Goal: Communication & Community: Share content

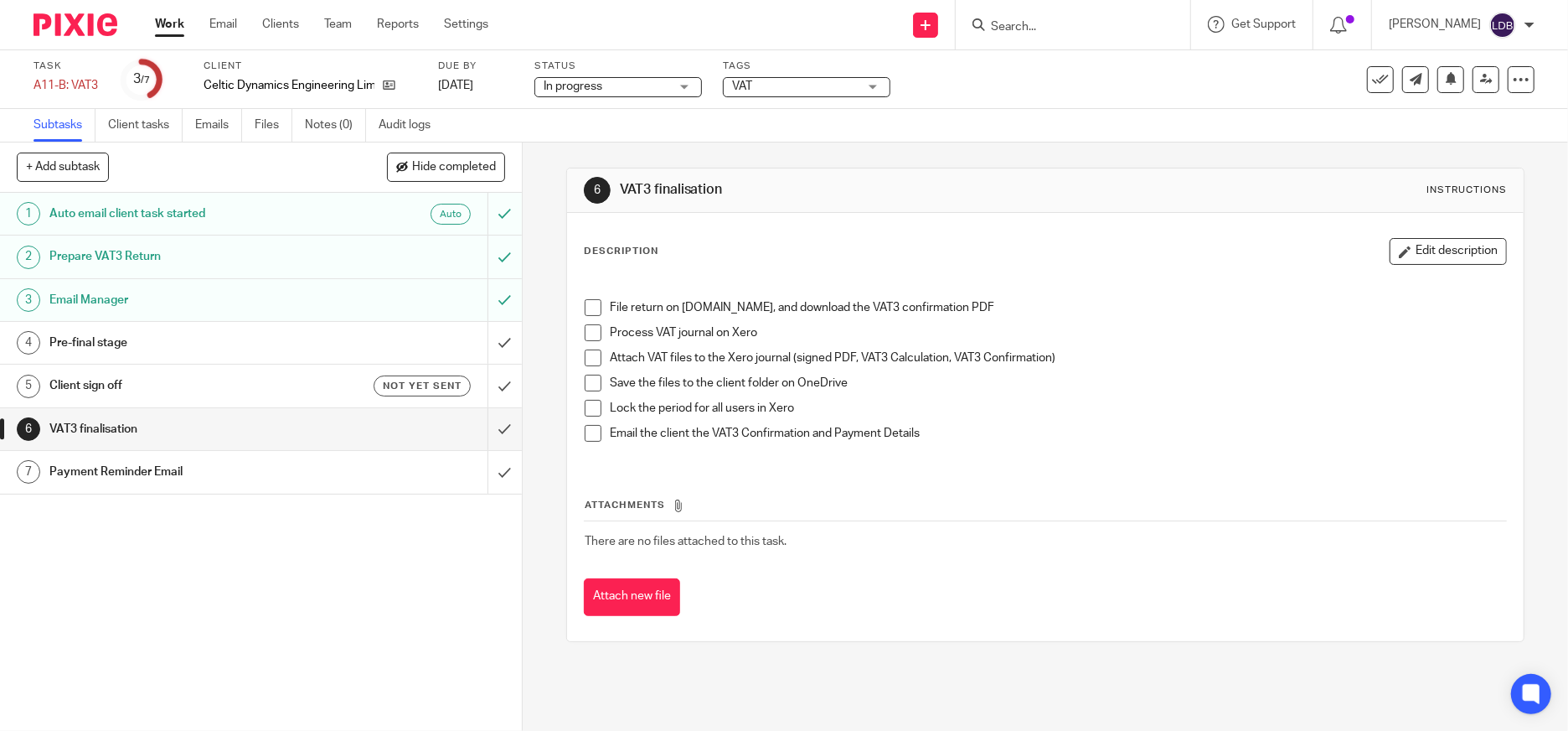
click at [363, 348] on div "Pre-final stage" at bounding box center [260, 342] width 421 height 25
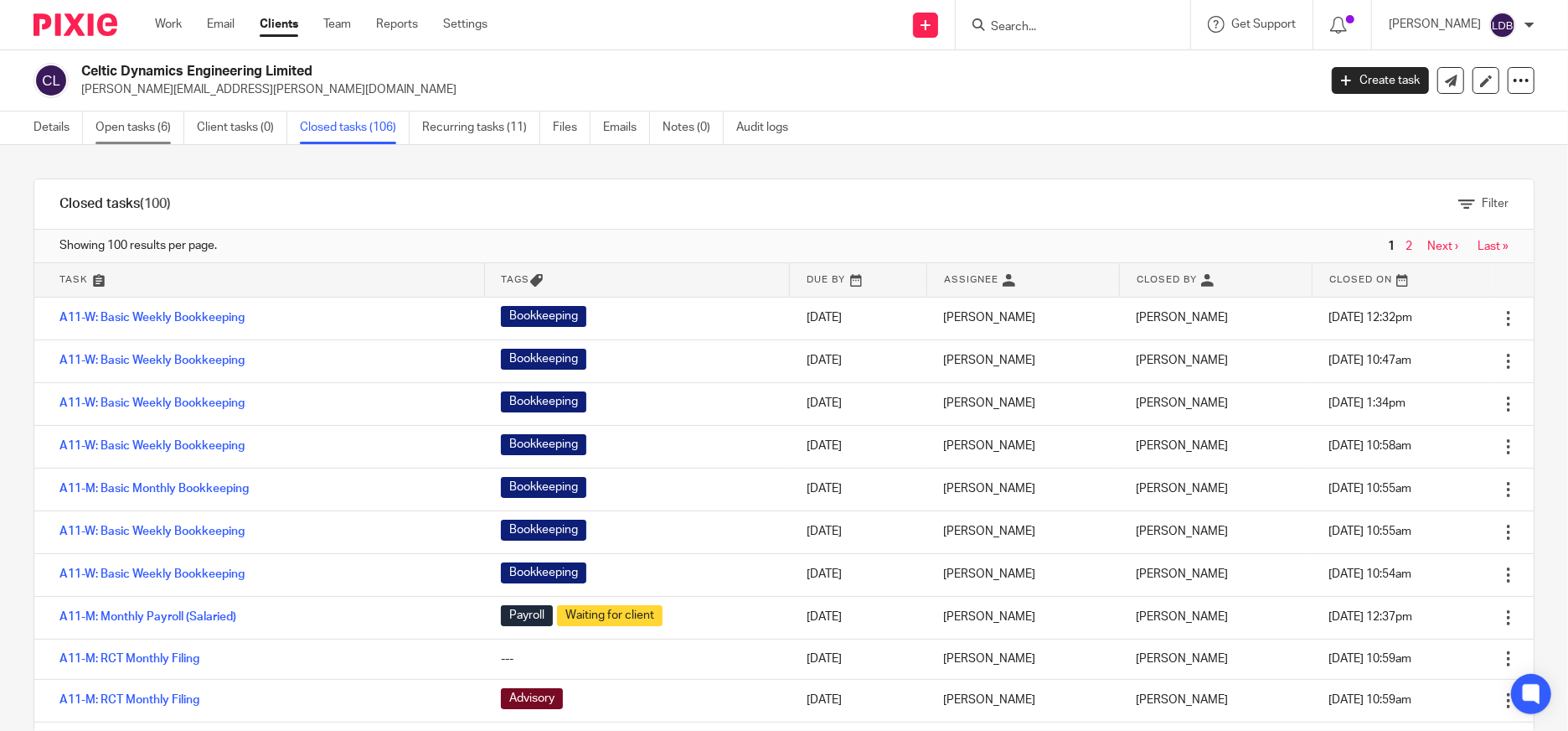
click at [156, 129] on link "Open tasks (6)" at bounding box center [140, 127] width 89 height 33
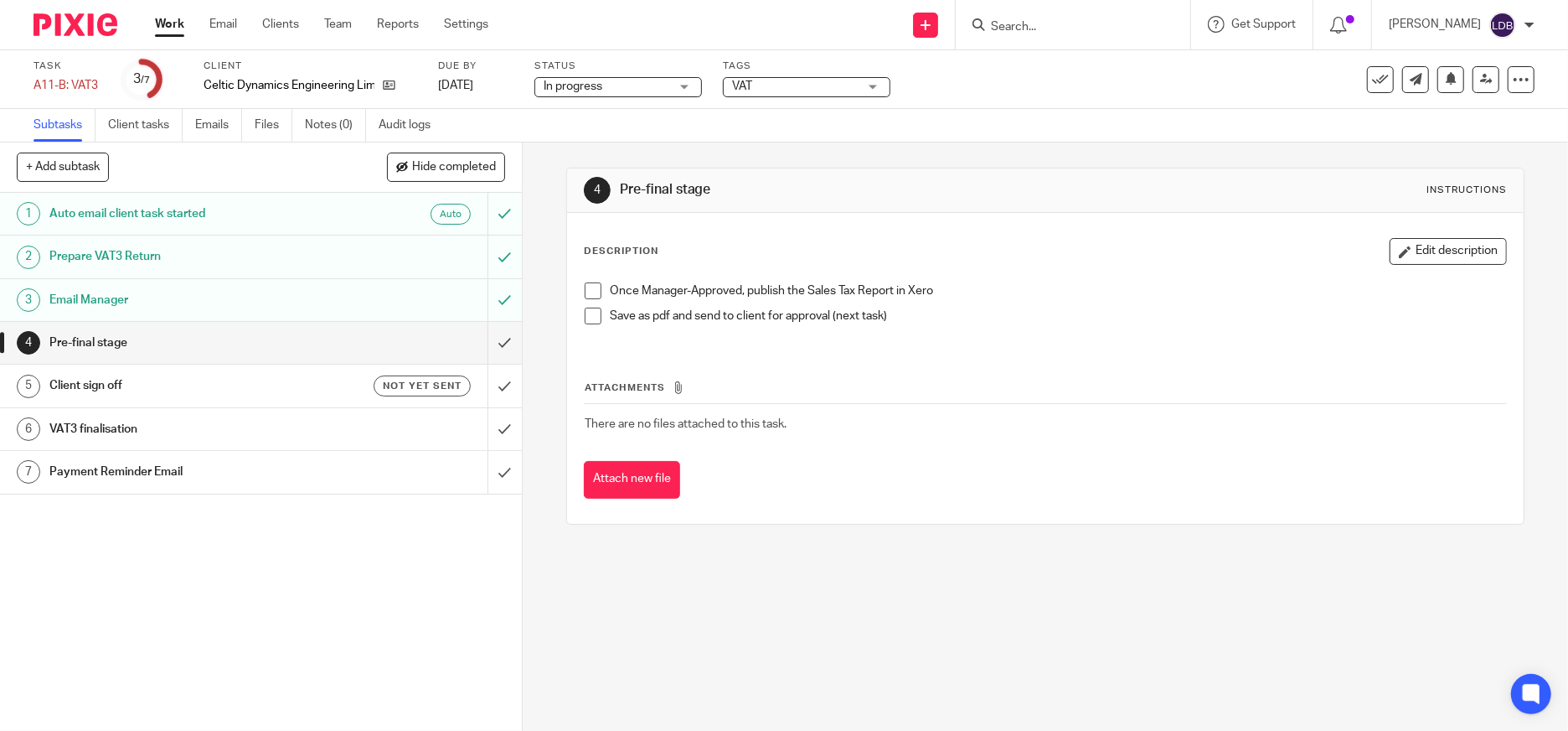
click at [373, 298] on div "Email Manager" at bounding box center [260, 300] width 421 height 25
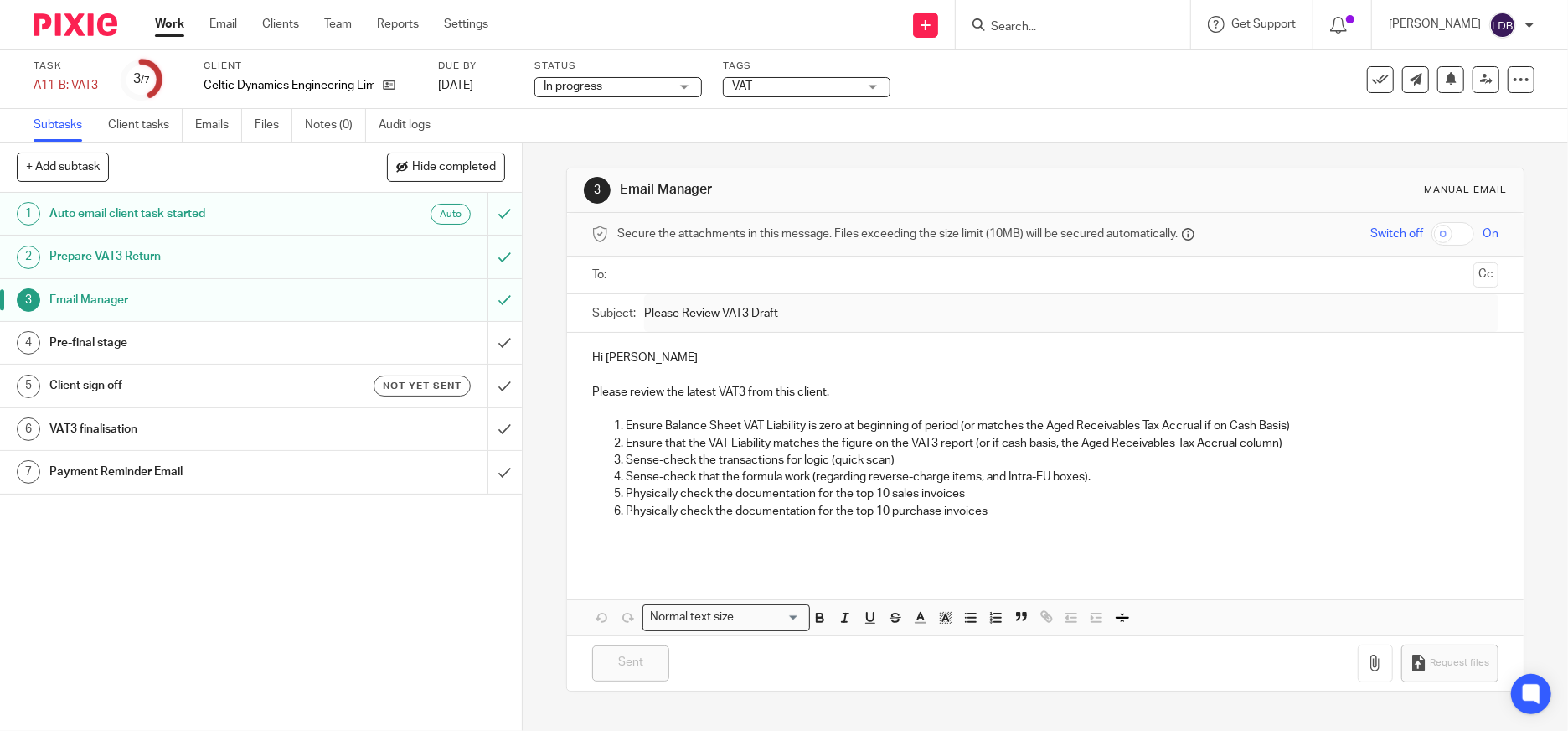
click at [660, 273] on input "text" at bounding box center [1044, 276] width 844 height 20
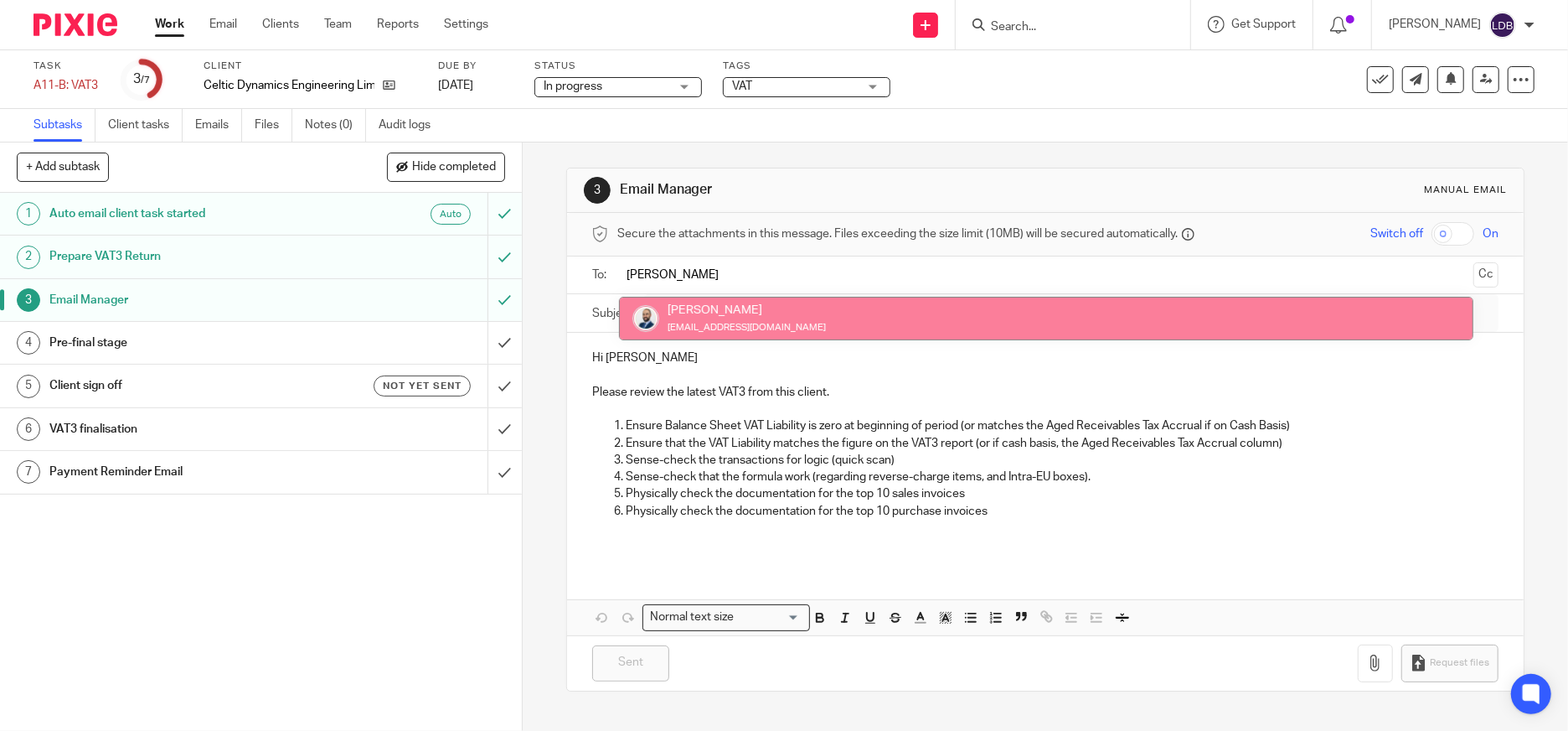
type input "colin"
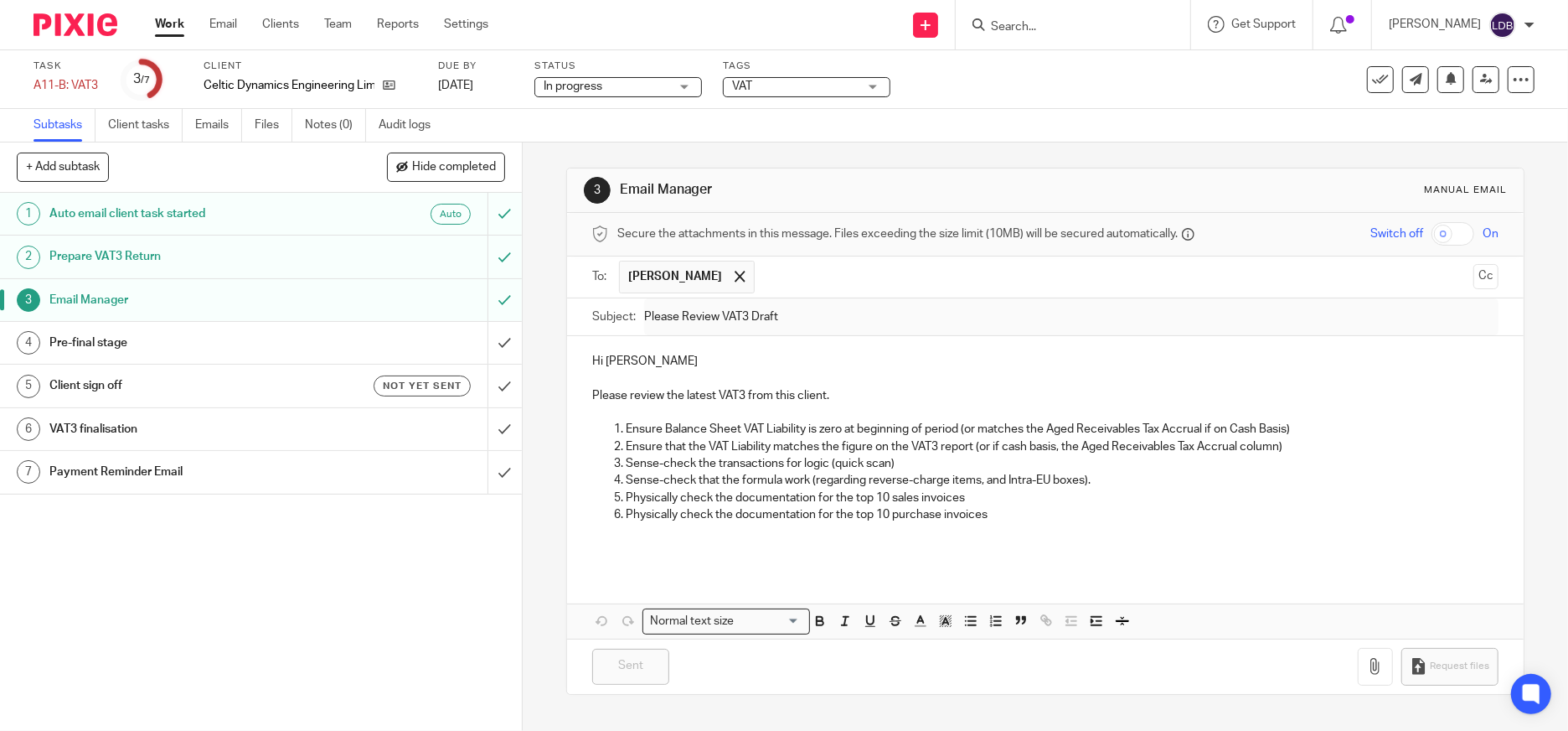
click at [612, 359] on p "Hi Lizinda De Beer" at bounding box center [1045, 361] width 907 height 17
drag, startPoint x: 603, startPoint y: 359, endPoint x: 697, endPoint y: 356, distance: 94.0
click at [697, 356] on p "Hi Lizinda De Beer" at bounding box center [1045, 361] width 907 height 17
click at [828, 561] on div "Hi Colin Please review the latest VAT3 from this client. Ensure Balance Sheet V…" at bounding box center [1045, 453] width 956 height 233
click at [592, 534] on p "https://docs.google.com/spreadsheets/d/1ggG3zEPg6X0zXhjruIVvhKg1KRaIu_Ua/edit?u…" at bounding box center [1045, 540] width 907 height 35
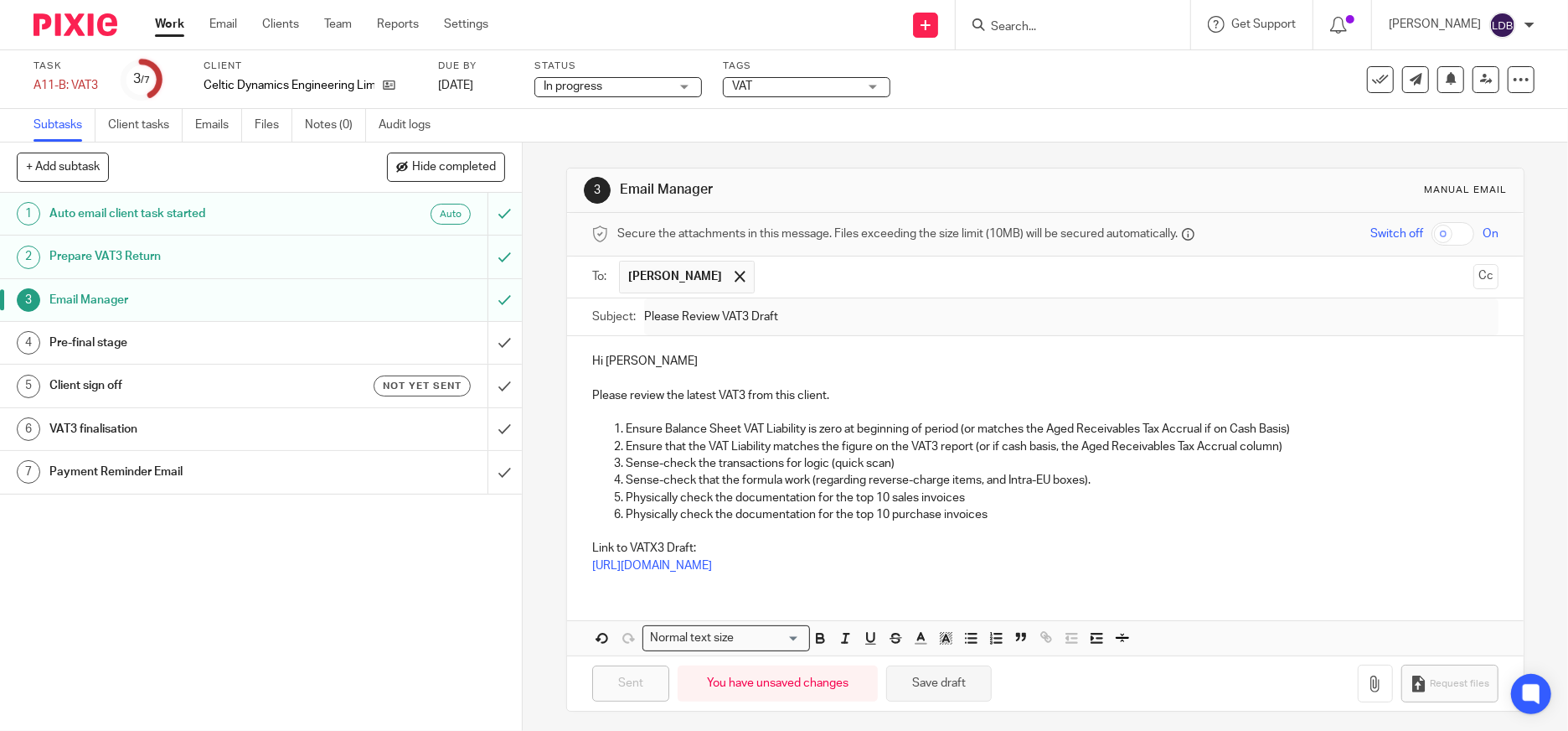
click at [962, 690] on button "Save draft" at bounding box center [939, 683] width 106 height 36
click at [700, 448] on p "Ensure that the VAT Liability matches the figure on the VAT3 report (or if cash…" at bounding box center [1062, 446] width 873 height 17
click at [803, 277] on input "text" at bounding box center [1114, 277] width 703 height 33
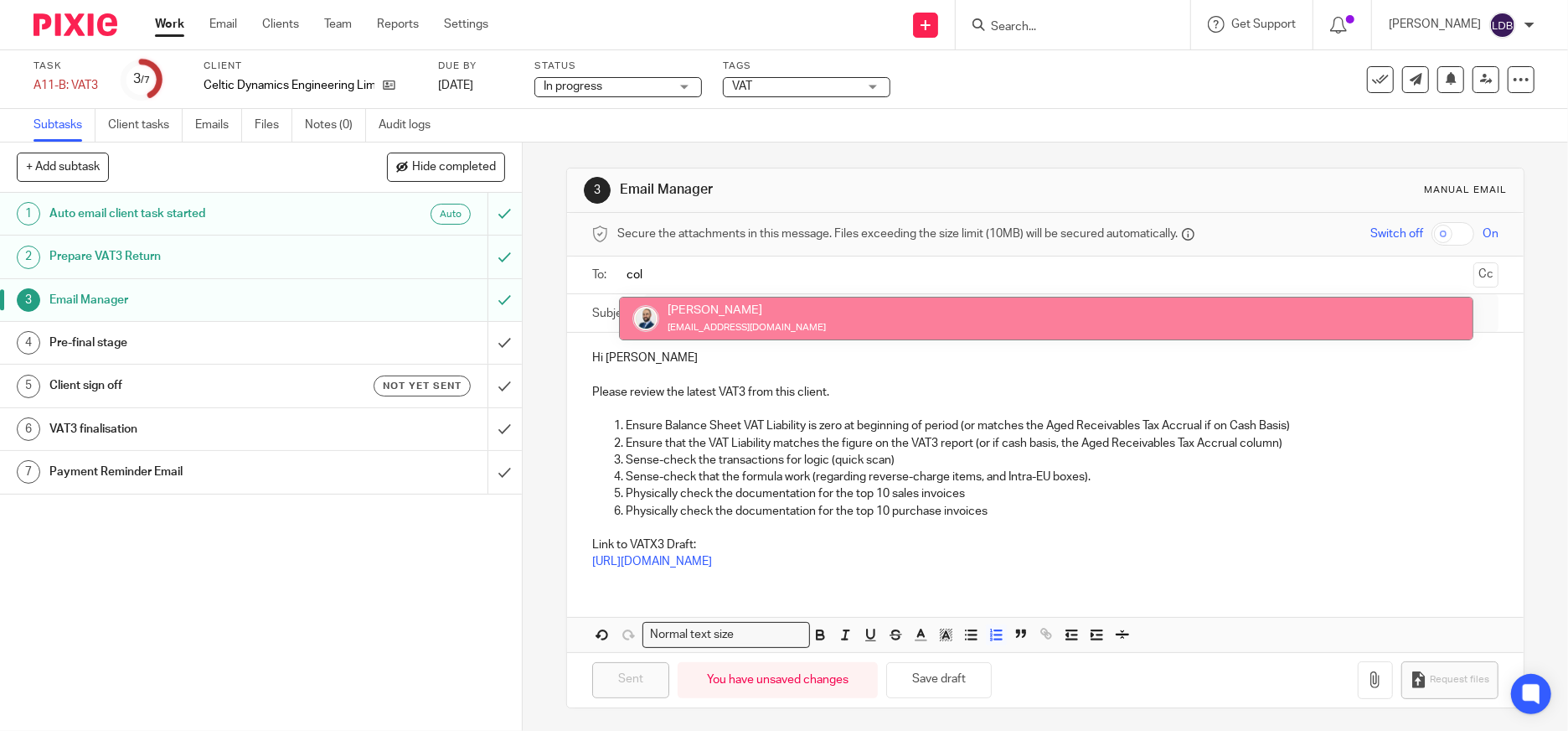
type input "coli"
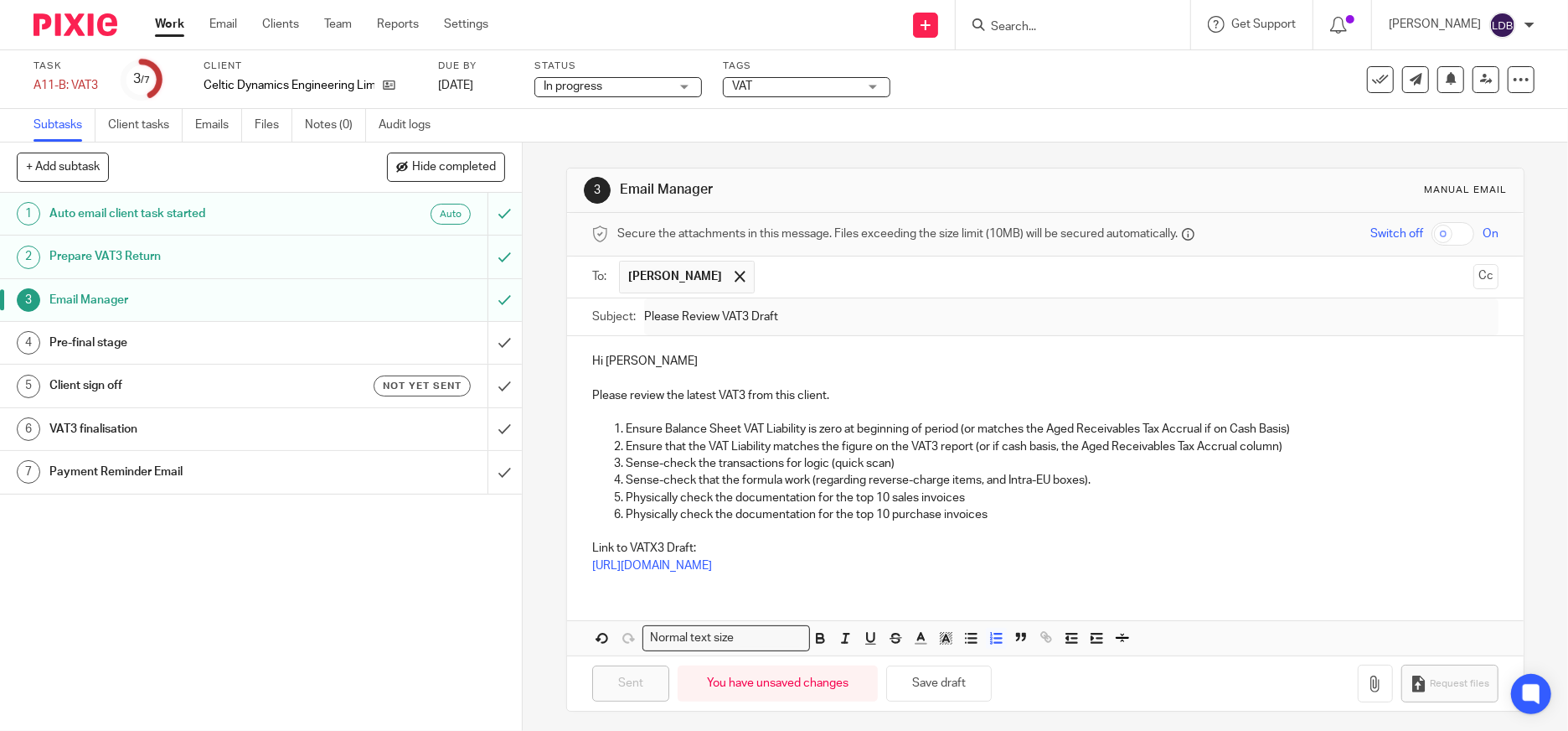
click at [694, 422] on p "Ensure Balance Sheet VAT Liability is zero at beginning of period (or matches t…" at bounding box center [1062, 429] width 873 height 17
drag, startPoint x: 727, startPoint y: 424, endPoint x: 760, endPoint y: 506, distance: 88.4
click at [727, 422] on p "Ensure Balance Sheet VAT Liability is zero at beginning of period (or matches t…" at bounding box center [1062, 429] width 873 height 17
click at [764, 686] on div "You have unsaved changes" at bounding box center [777, 683] width 200 height 36
click at [938, 687] on button "Save draft" at bounding box center [939, 683] width 106 height 36
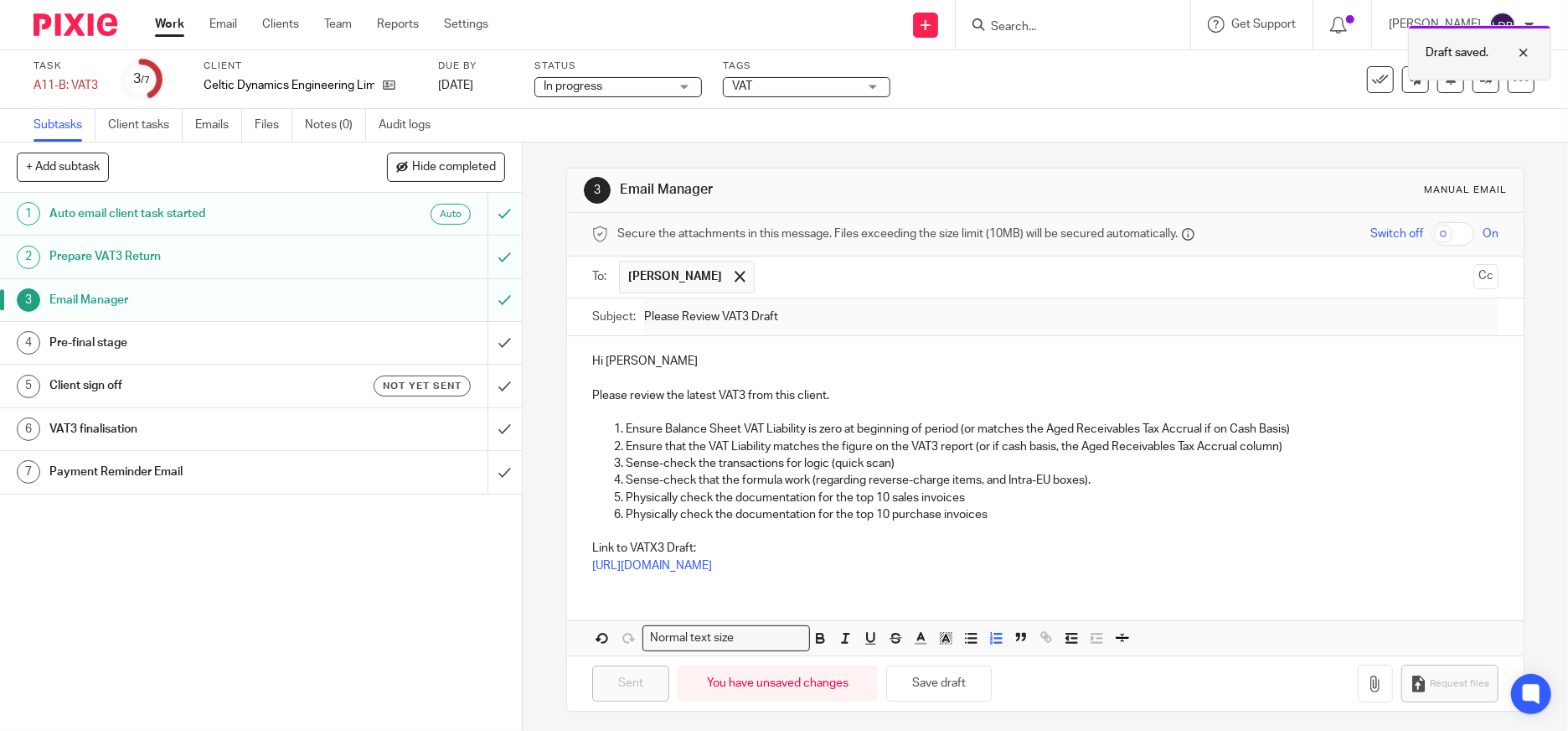
click at [1524, 53] on div at bounding box center [1510, 52] width 45 height 20
click at [0, 0] on icon "Paraphrase text" at bounding box center [0, 0] width 0 height 0
click at [0, 0] on li "Hello Colin" at bounding box center [0, 0] width 0 height 0
click at [0, 0] on icon "Text is too long. Try paraphrasing shorter sections." at bounding box center [0, 0] width 0 height 0
click at [0, 0] on div "Standard Fluency Formal Academic 3 / 9 To unlock more modes, get Premium" at bounding box center [0, 0] width 0 height 0
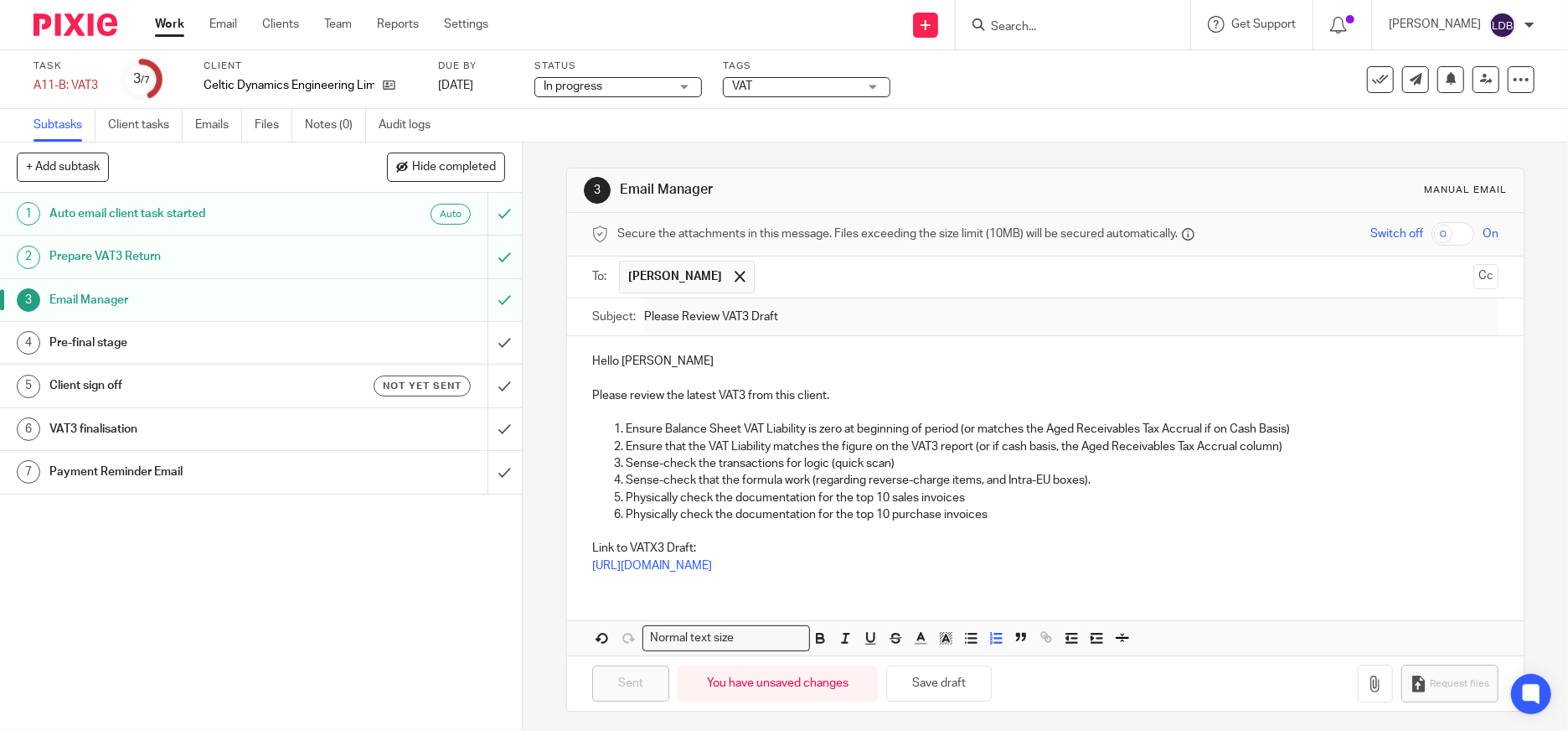
click at [0, 0] on div "Standard Fluency Formal Academic 3 / 9 Basis) Verify that the amount on the VAT…" at bounding box center [0, 0] width 0 height 0
click at [0, 0] on icon "Text is too long. Try paraphrasing shorter sections." at bounding box center [0, 0] width 0 height 0
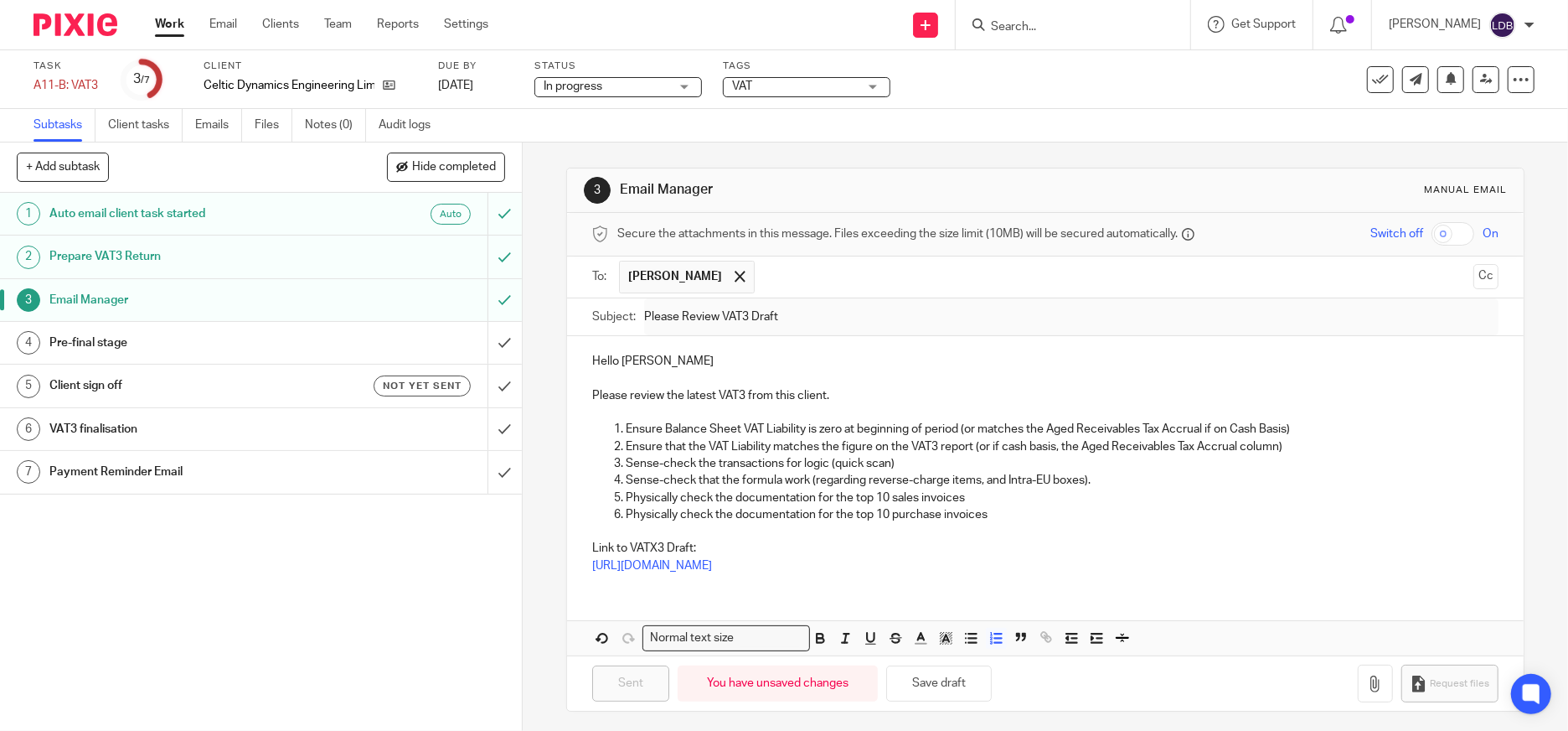
click at [0, 0] on icon "Text is too long. Try paraphrasing shorter sections." at bounding box center [0, 0] width 0 height 0
click at [0, 0] on li "Link to the Draft of VATX3:" at bounding box center [0, 0] width 0 height 0
click at [1044, 599] on div "Hello Colin Please review the latest VAT3 from this client. Ensure Balance Shee…" at bounding box center [1045, 495] width 956 height 319
click at [362, 296] on div "Email Manager" at bounding box center [260, 300] width 421 height 25
click at [658, 279] on input "text" at bounding box center [1044, 276] width 844 height 20
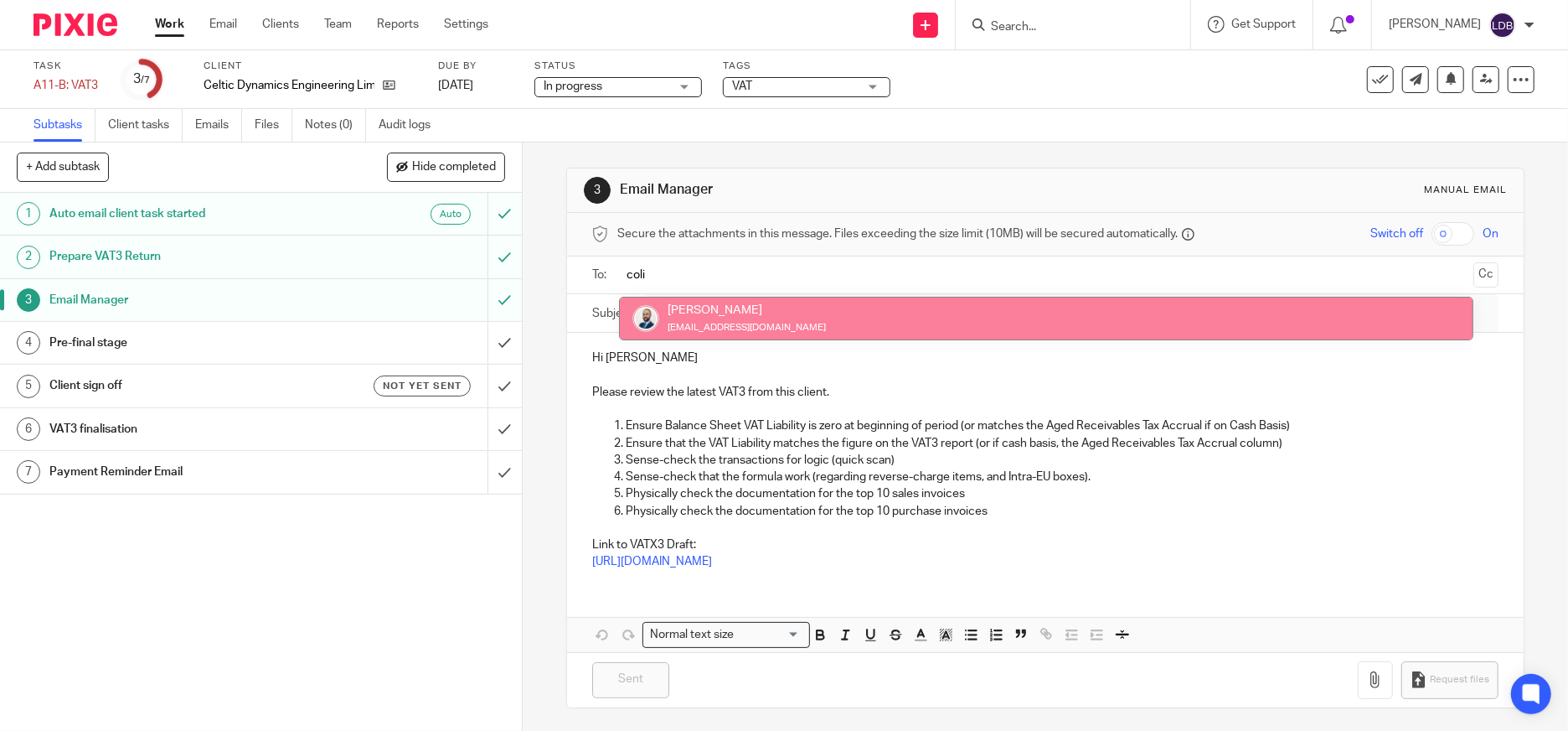
type input "coli"
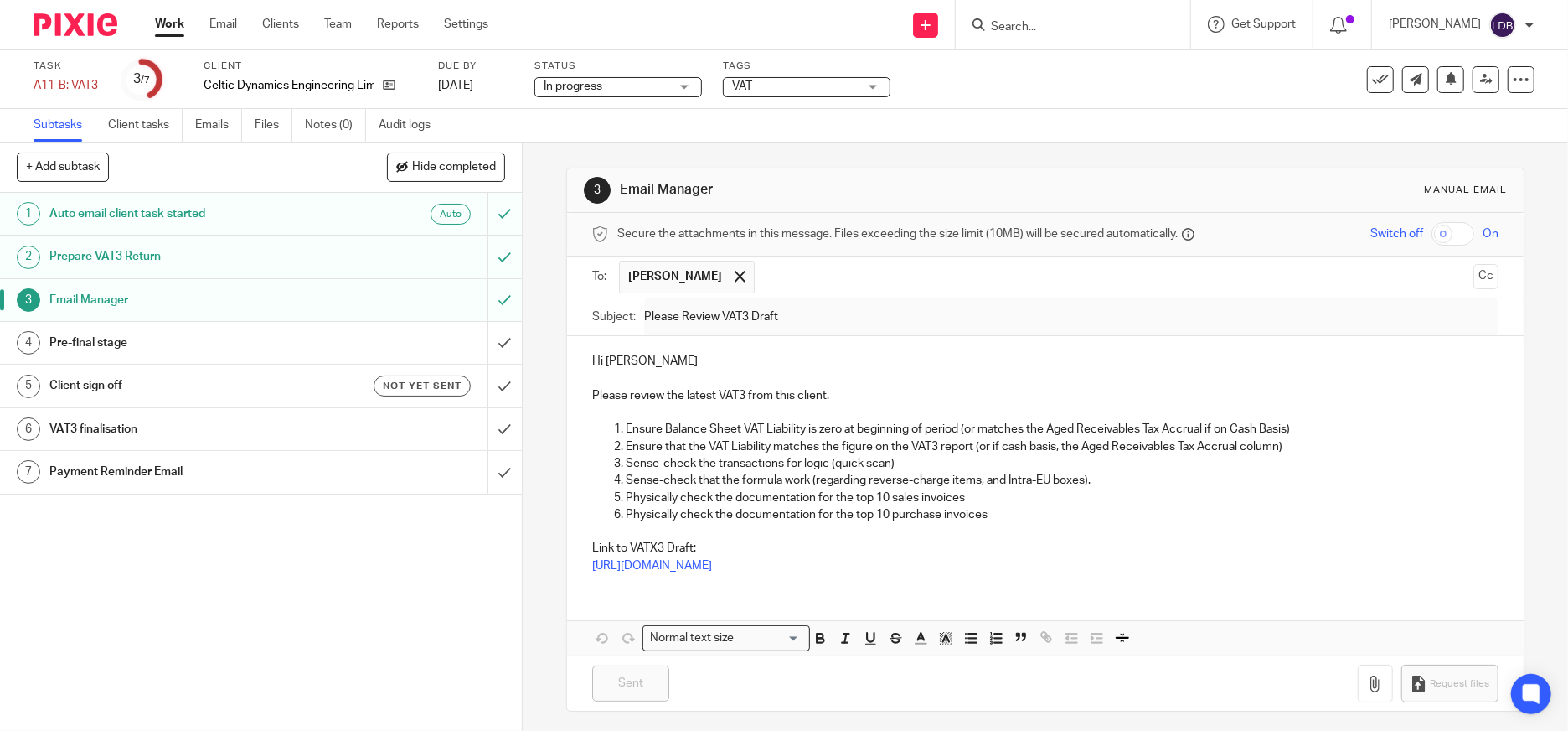
click at [687, 695] on div "Sent You have unsaved changes Request files" at bounding box center [1045, 683] width 956 height 55
click at [204, 127] on link "Emails" at bounding box center [219, 125] width 47 height 33
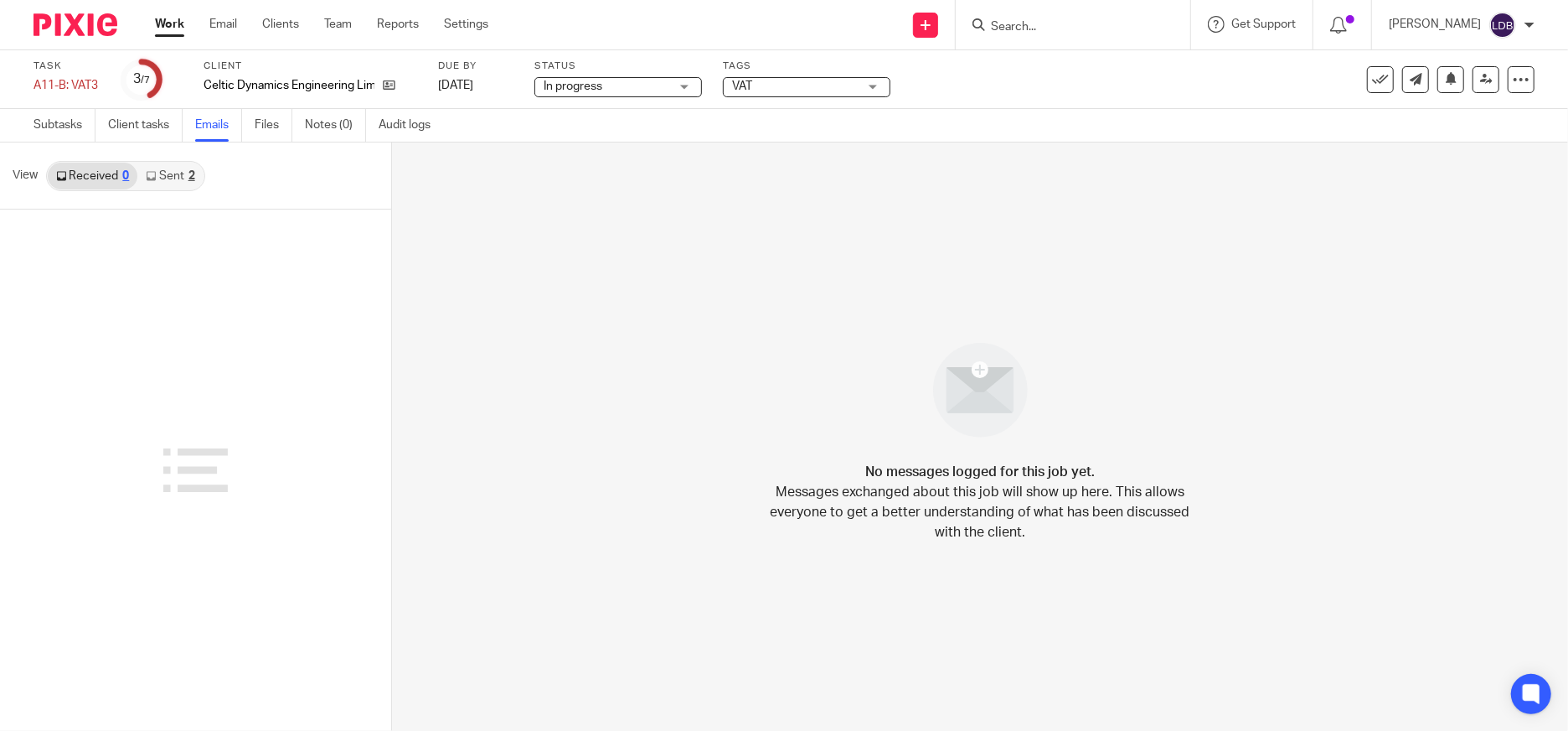
click at [171, 169] on link "Sent 2" at bounding box center [170, 176] width 65 height 27
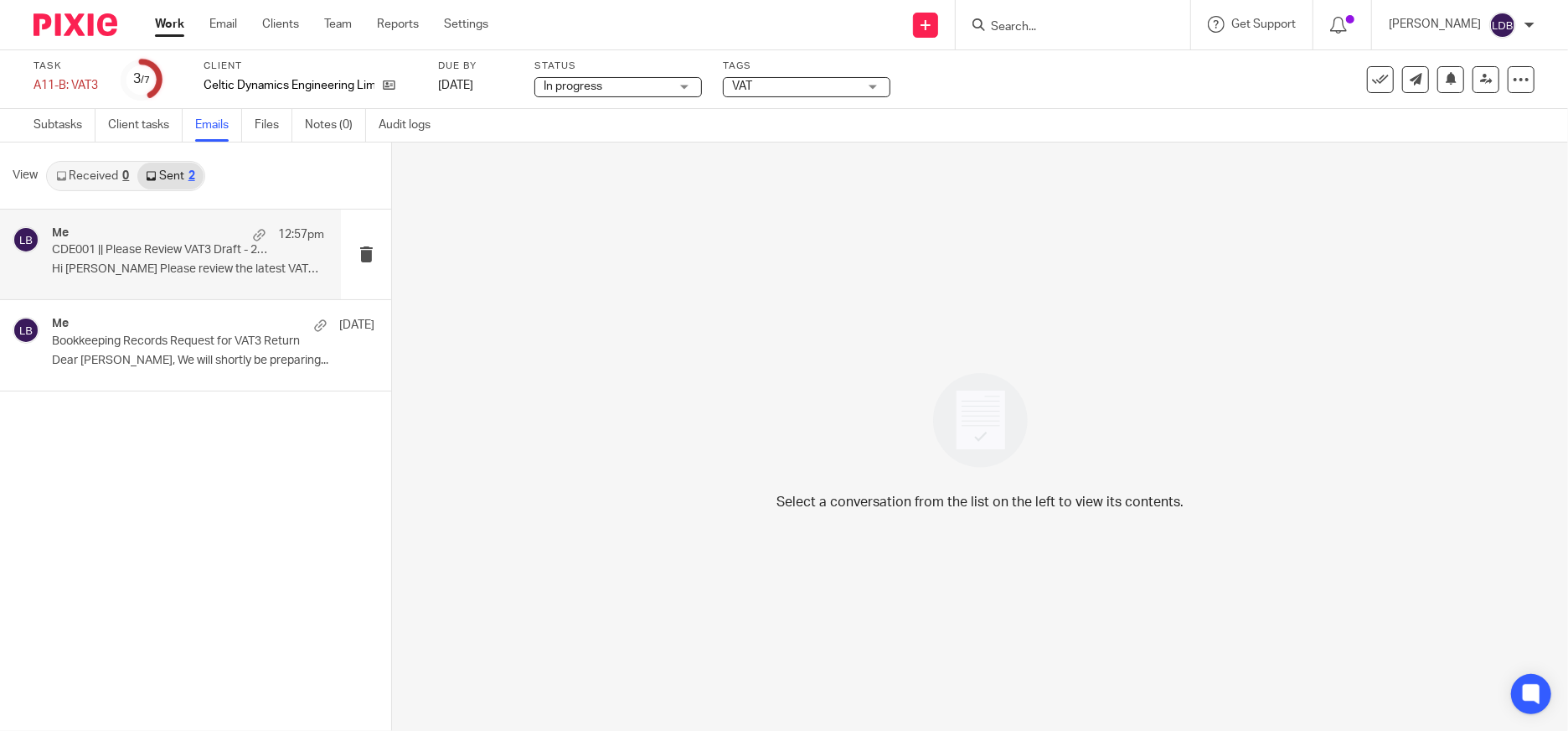
click at [198, 254] on p "CDE001 || Please Review VAT3 Draft - 2025.08" at bounding box center [160, 250] width 218 height 14
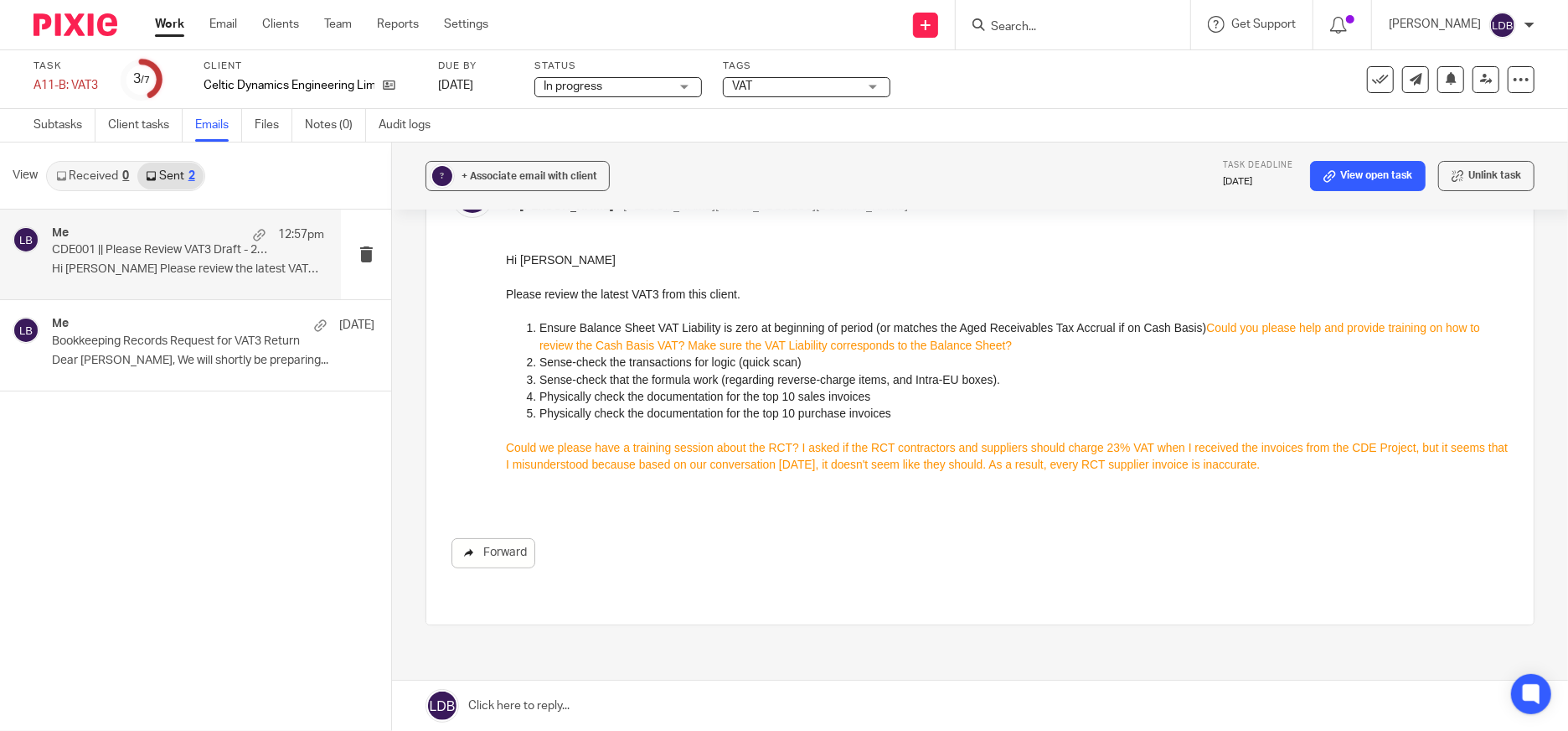
scroll to position [124, 0]
click at [497, 545] on link "Forward" at bounding box center [493, 552] width 84 height 30
click at [152, 324] on div "Me 28 Aug" at bounding box center [188, 325] width 272 height 17
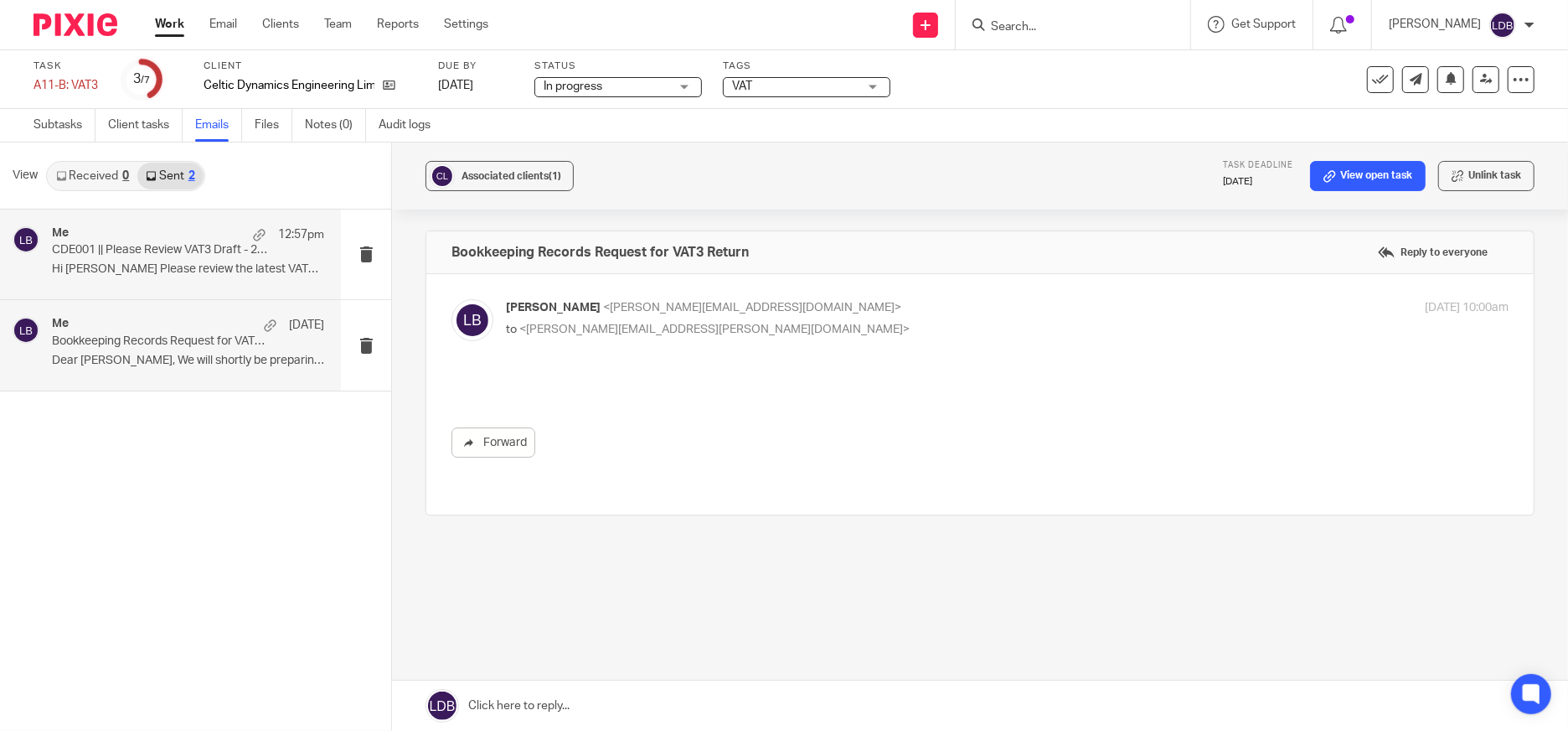
scroll to position [0, 0]
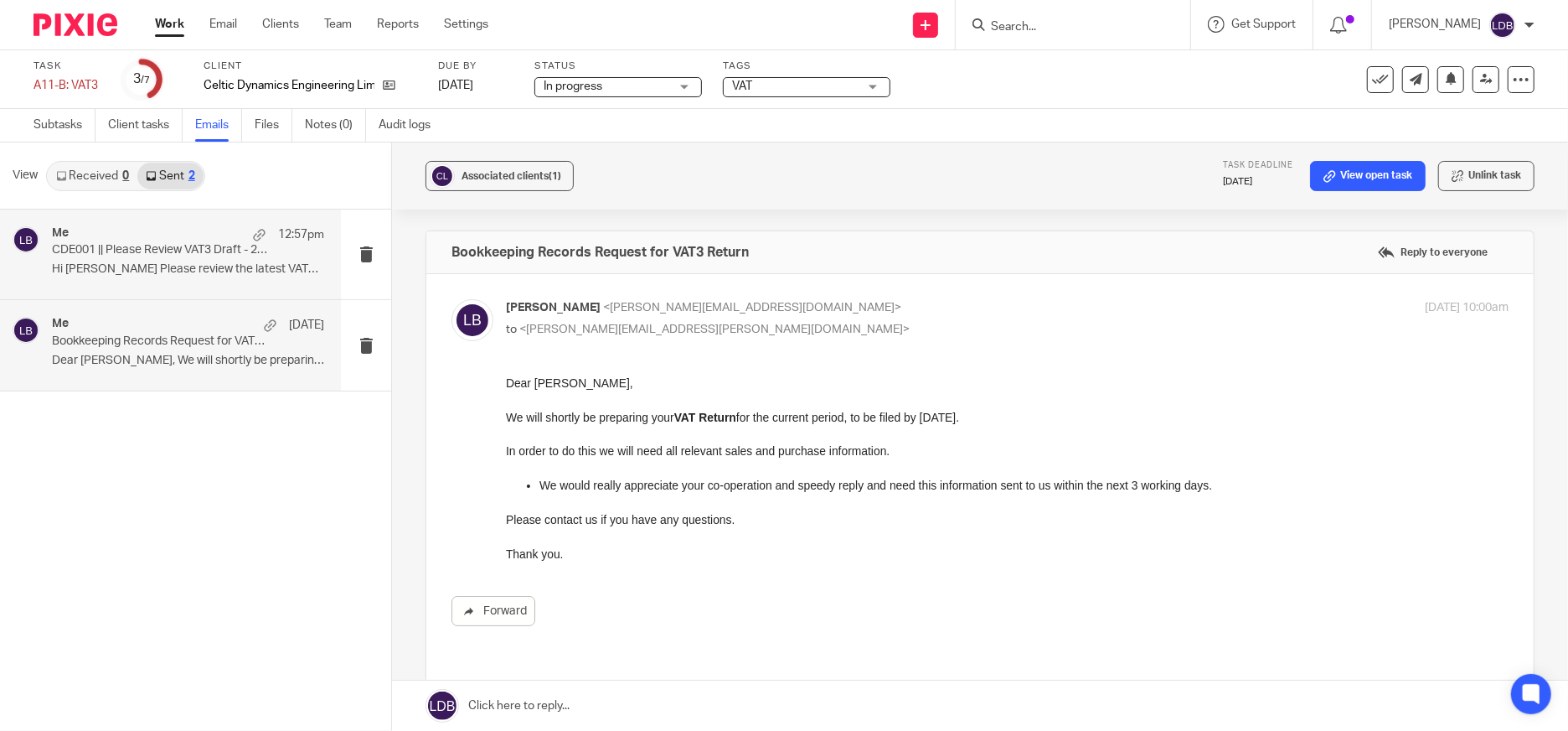
click at [150, 244] on p "CDE001 || Please Review VAT3 Draft - 2025.08" at bounding box center [160, 250] width 218 height 14
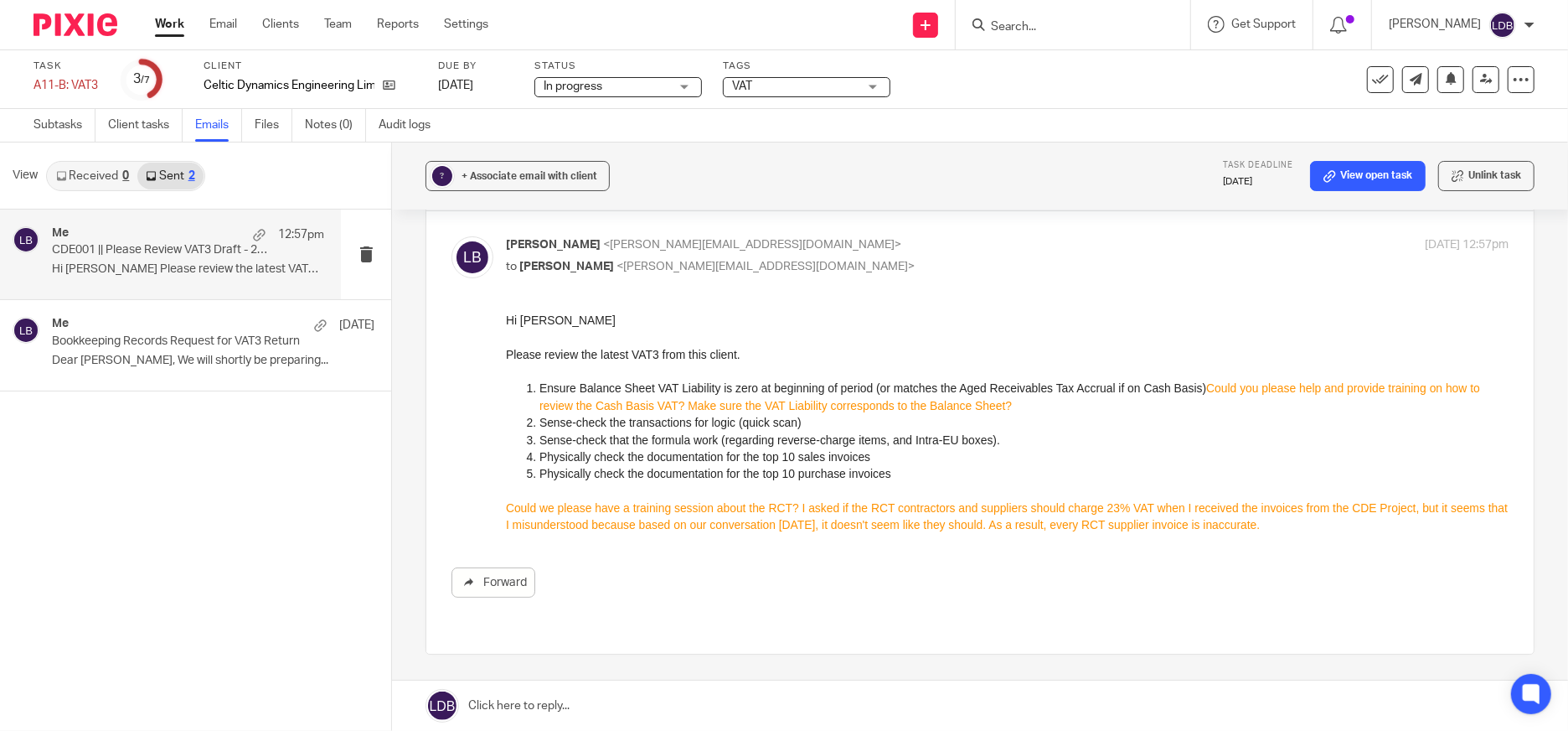
scroll to position [189, 0]
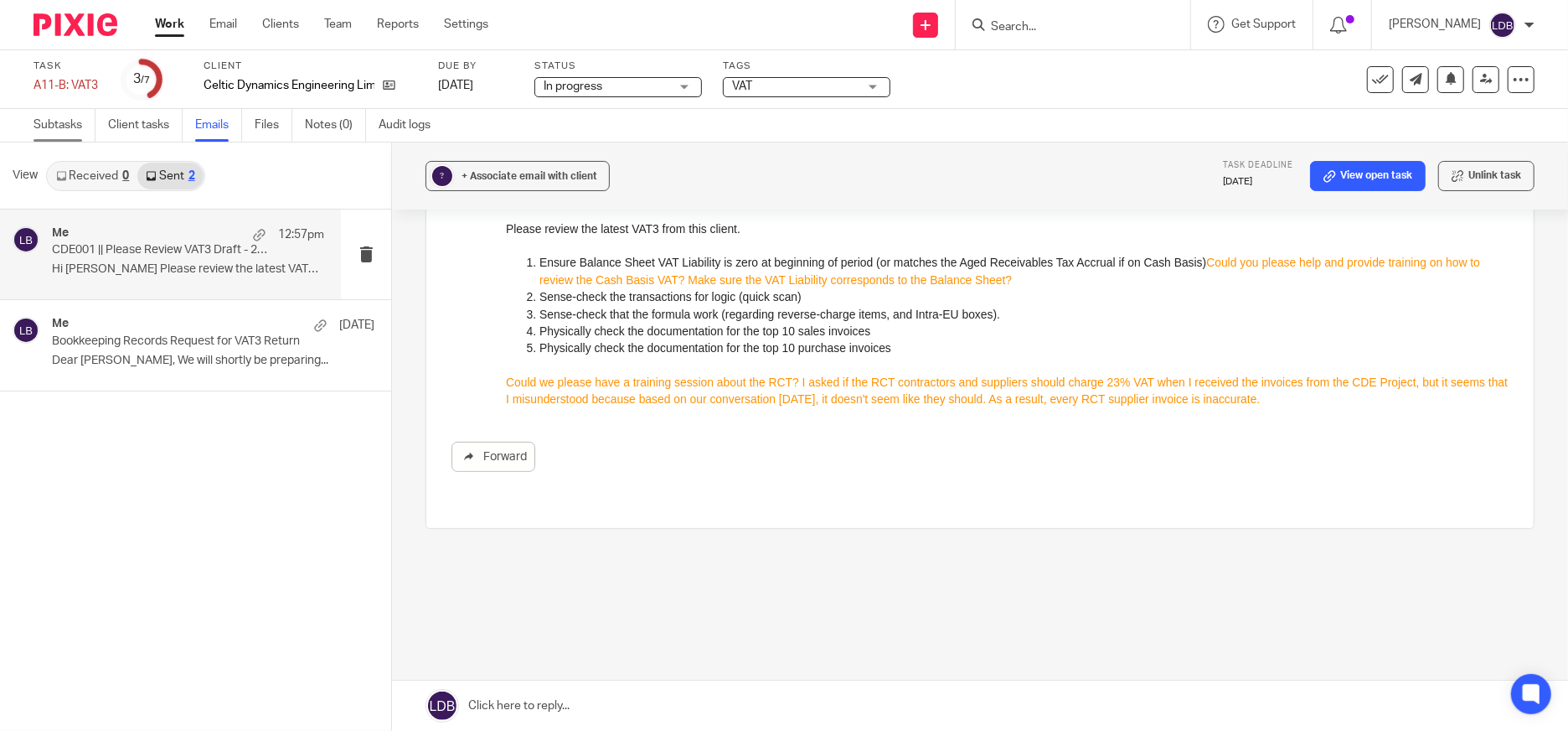
click at [84, 125] on link "Subtasks" at bounding box center [65, 125] width 62 height 33
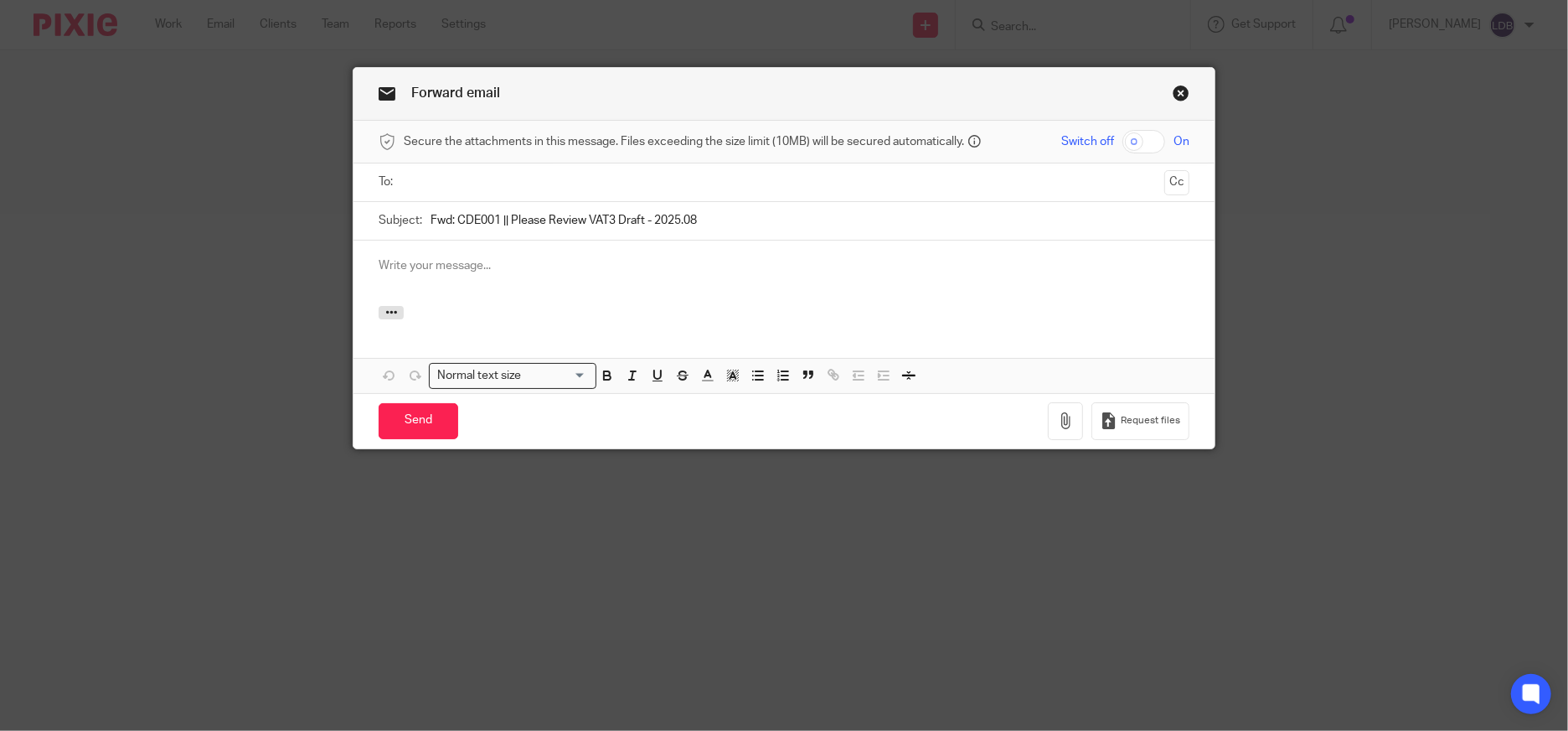
click at [481, 181] on input "text" at bounding box center [783, 182] width 748 height 20
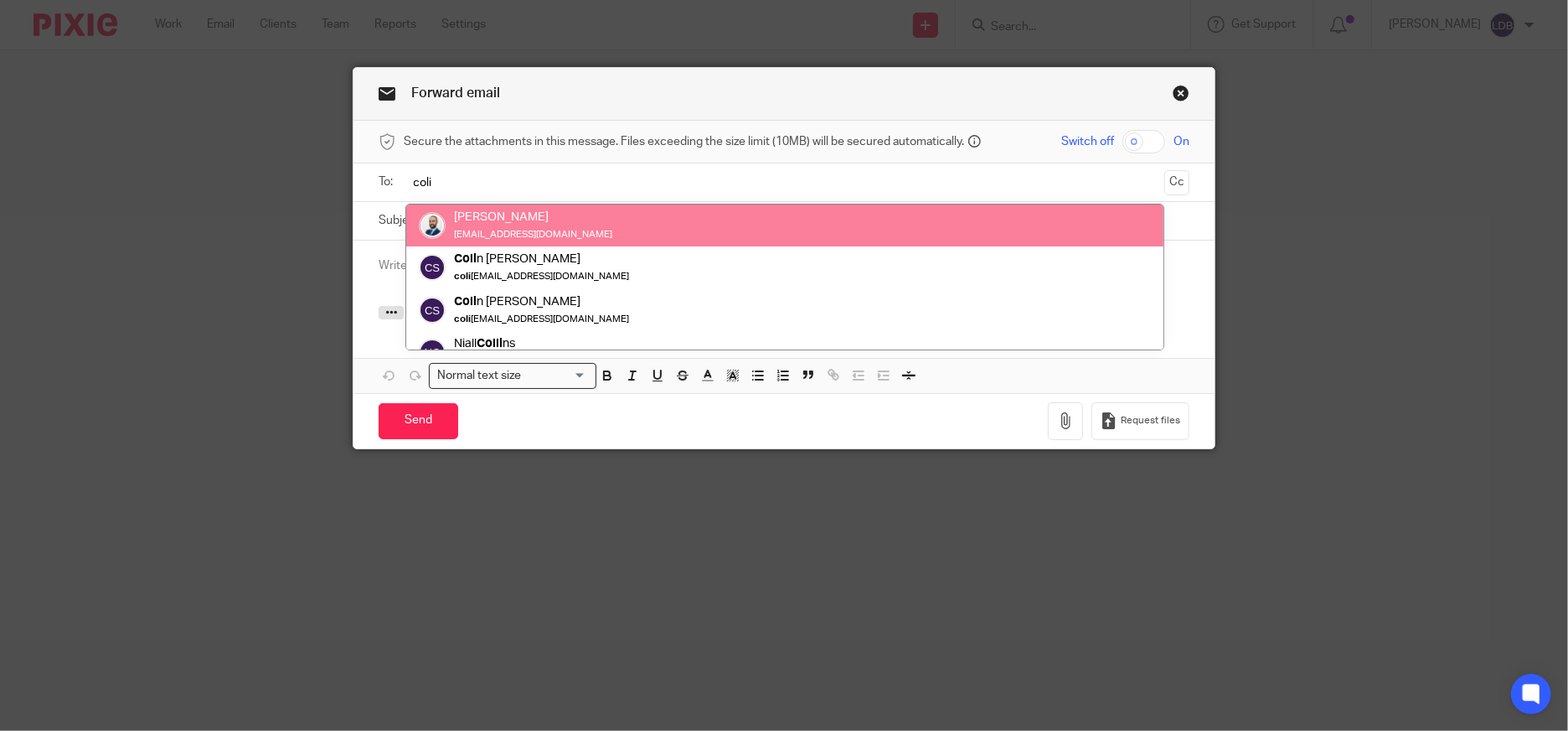
type input "coli"
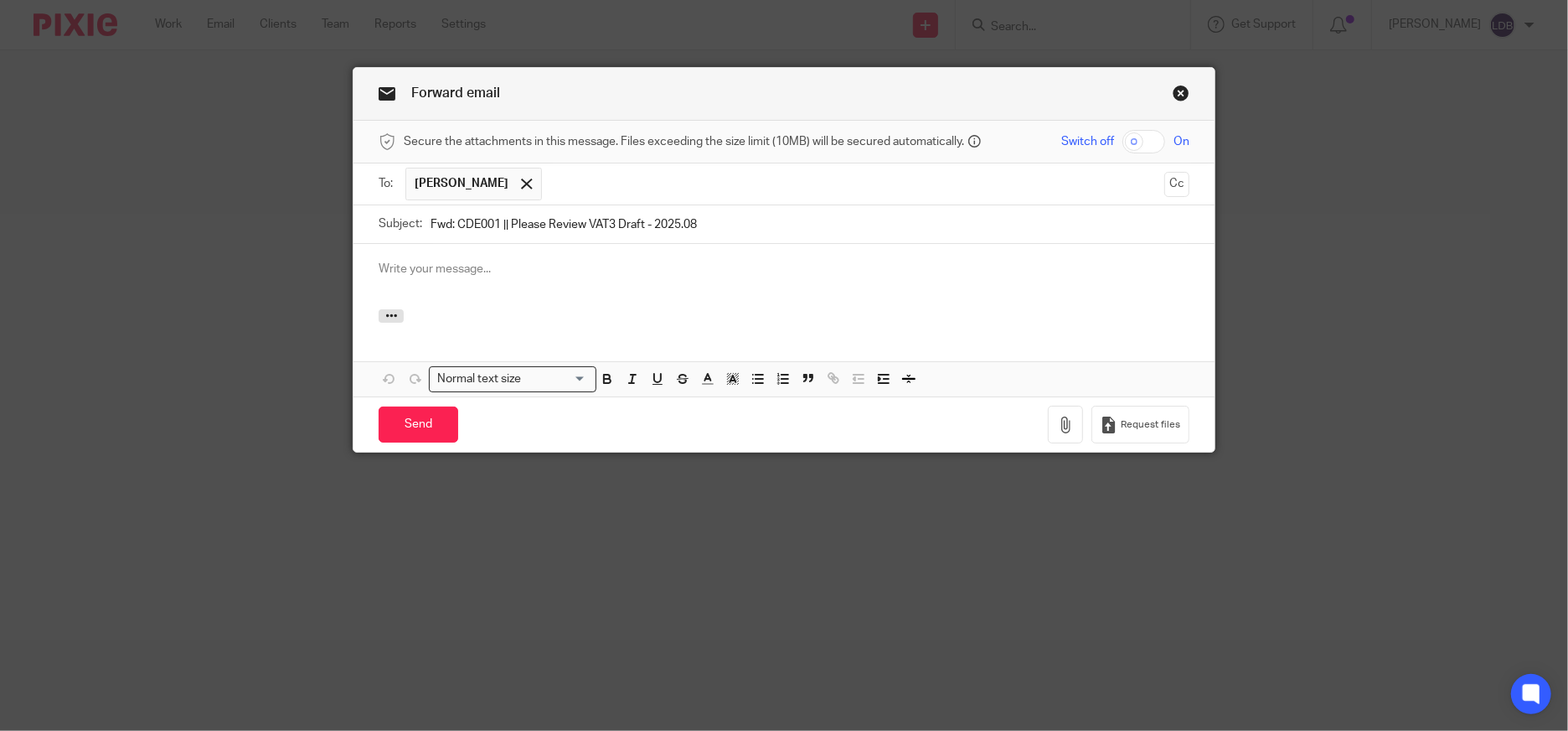
click at [482, 263] on p at bounding box center [784, 269] width 811 height 17
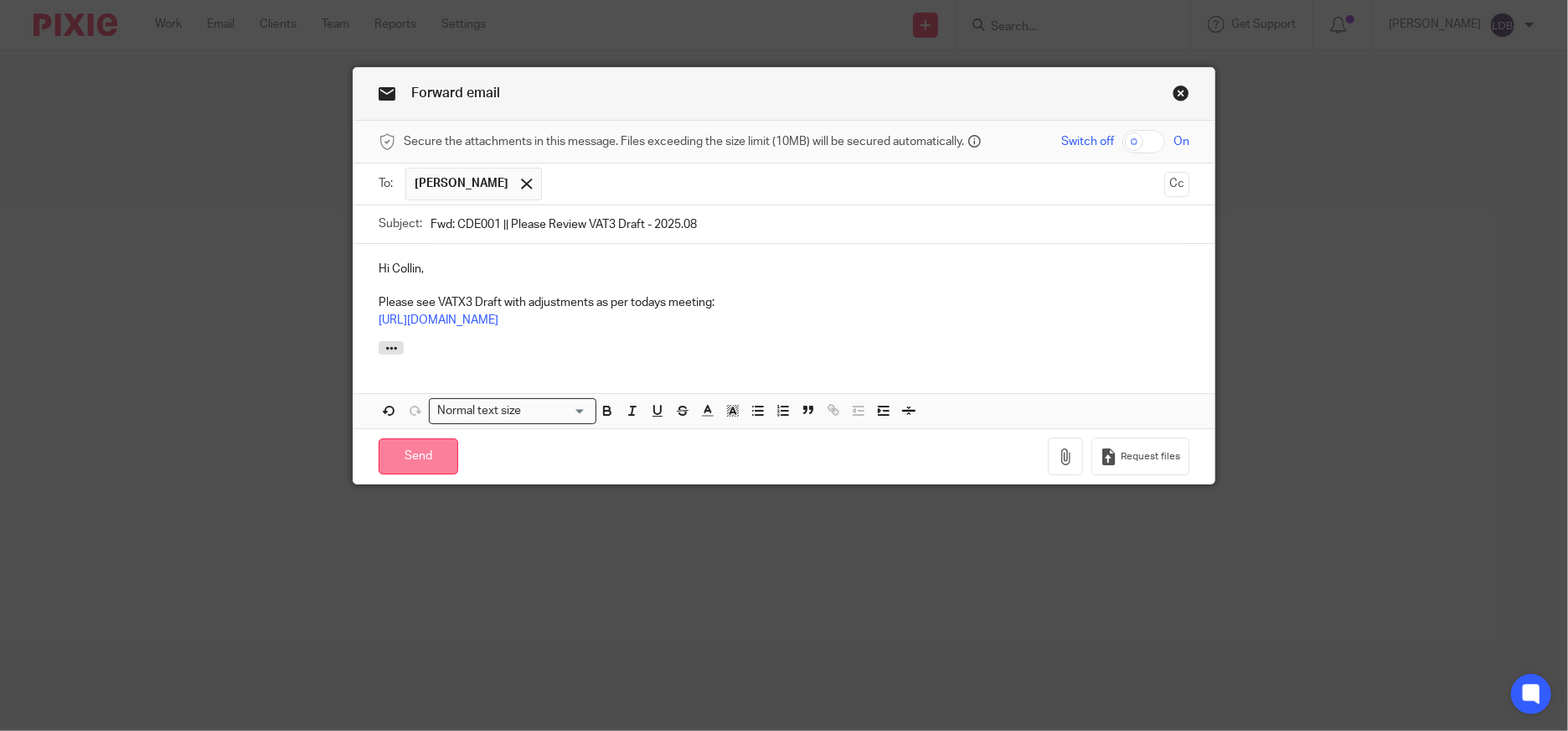
click at [399, 474] on input "Send" at bounding box center [419, 456] width 80 height 36
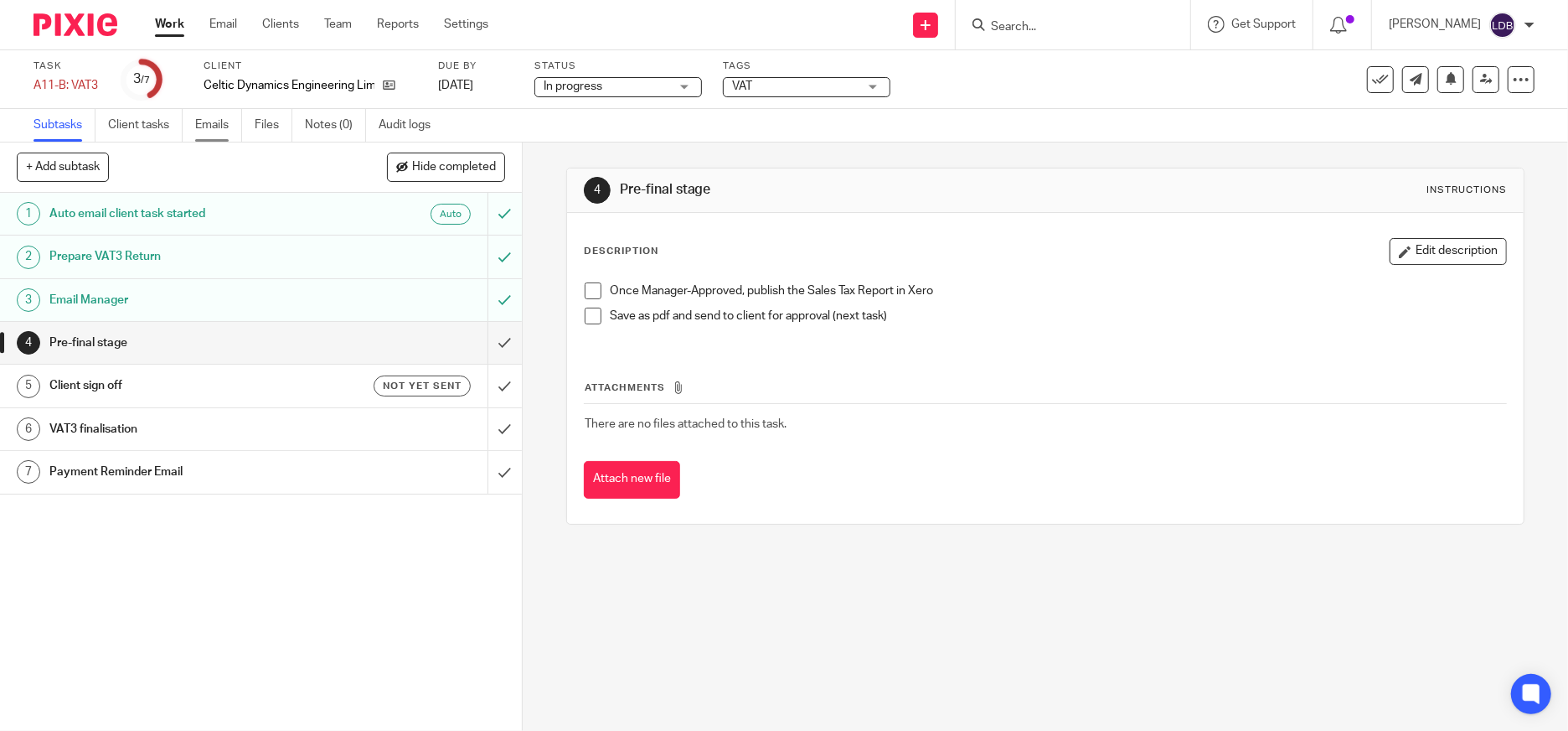
drag, startPoint x: 0, startPoint y: 0, endPoint x: 214, endPoint y: 125, distance: 247.8
click at [214, 125] on link "Emails" at bounding box center [219, 125] width 47 height 33
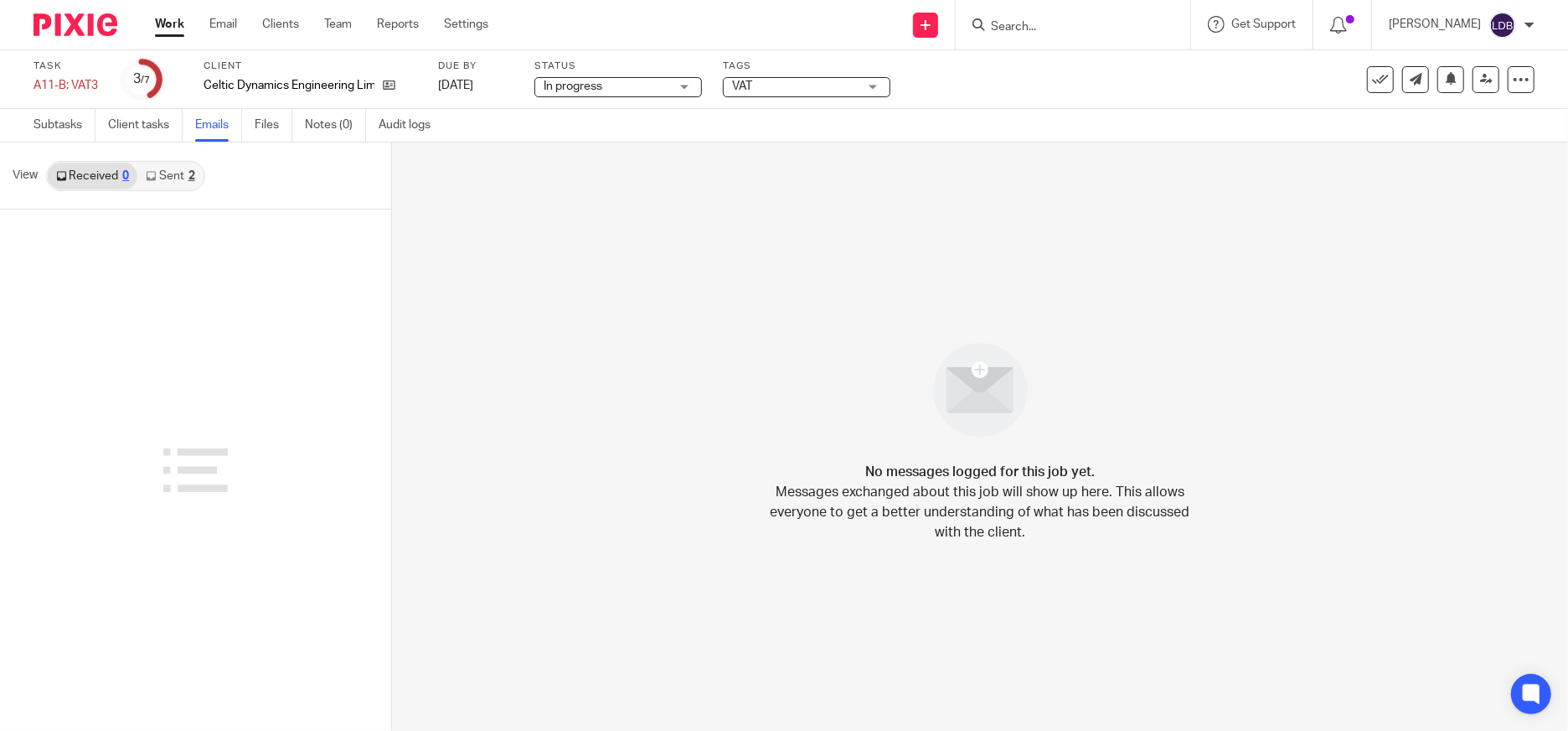
click at [170, 175] on link "Sent 2" at bounding box center [170, 176] width 65 height 27
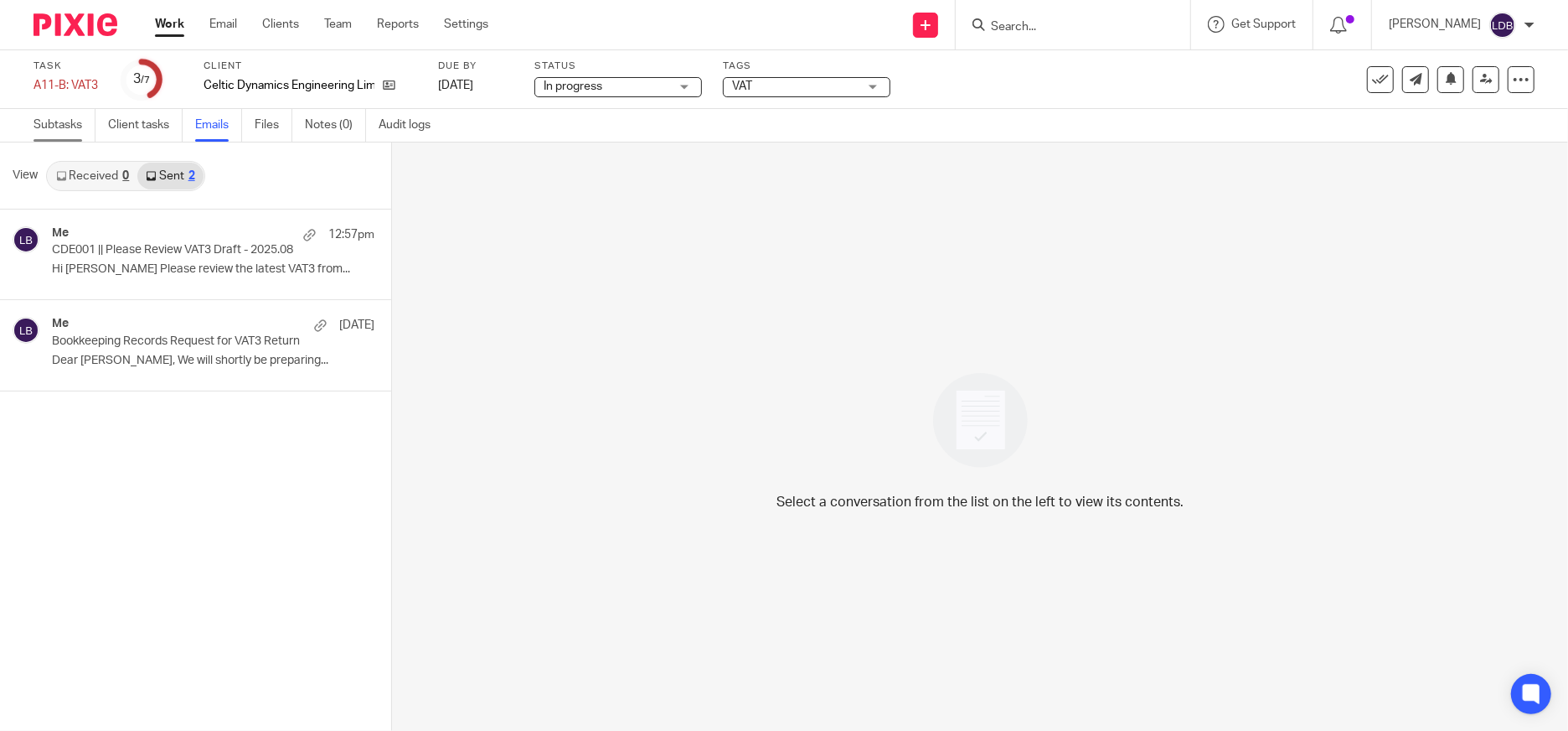
click at [65, 130] on link "Subtasks" at bounding box center [65, 125] width 62 height 33
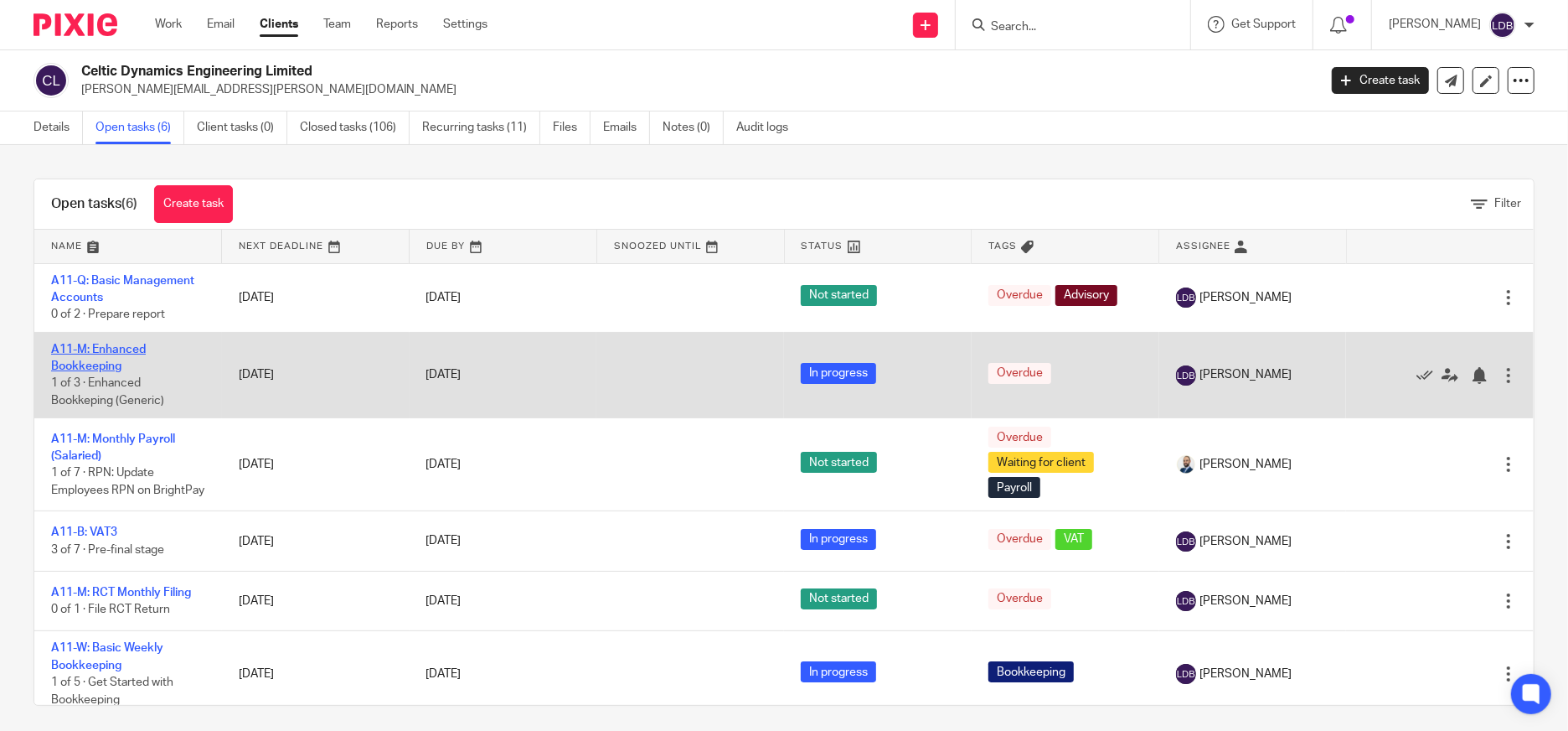
click at [119, 348] on link "A11-M: Enhanced Bookkeeping" at bounding box center [98, 357] width 94 height 28
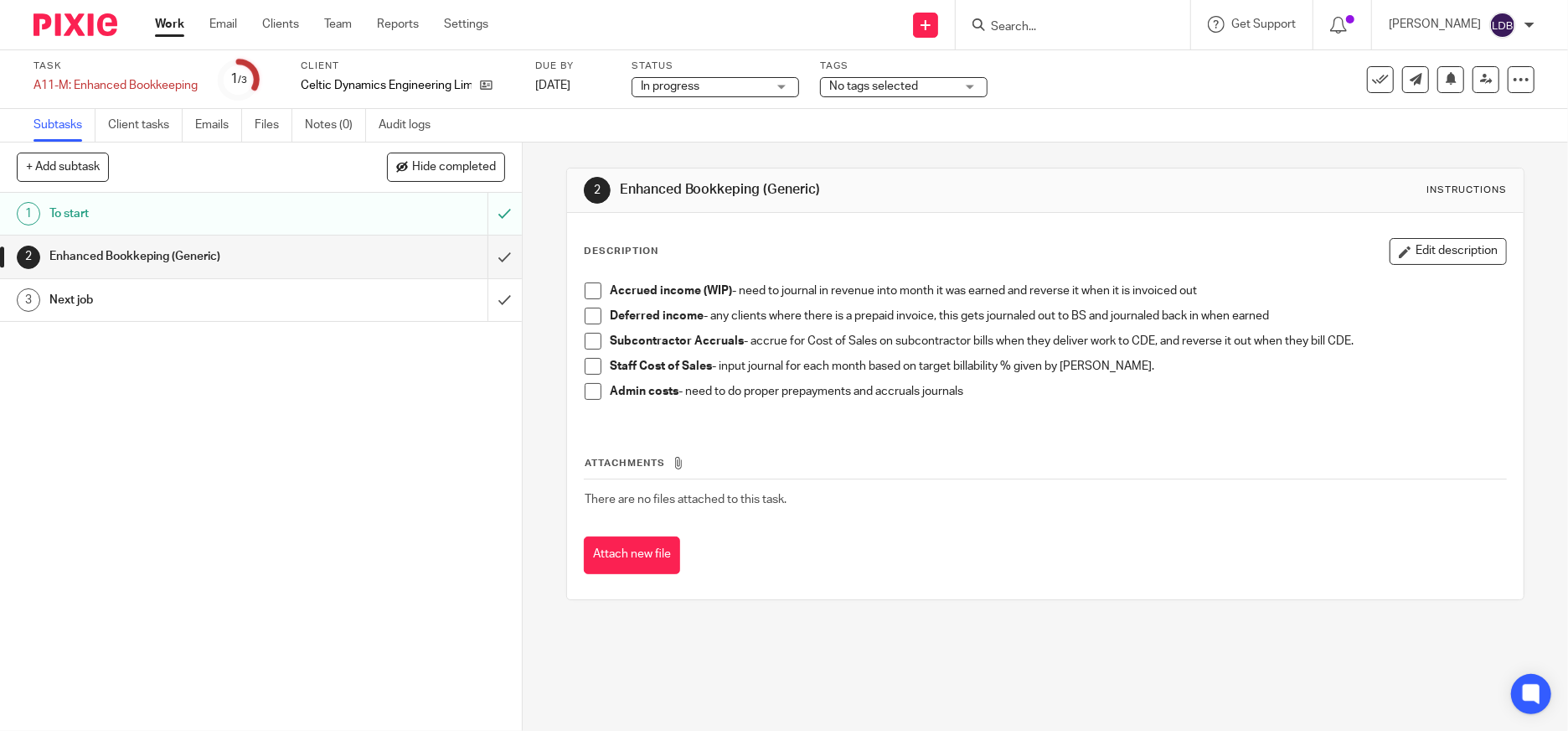
click at [410, 261] on div "Enhanced Bookkeping (Generic)" at bounding box center [260, 256] width 421 height 25
click at [396, 299] on div "Next job" at bounding box center [260, 300] width 421 height 25
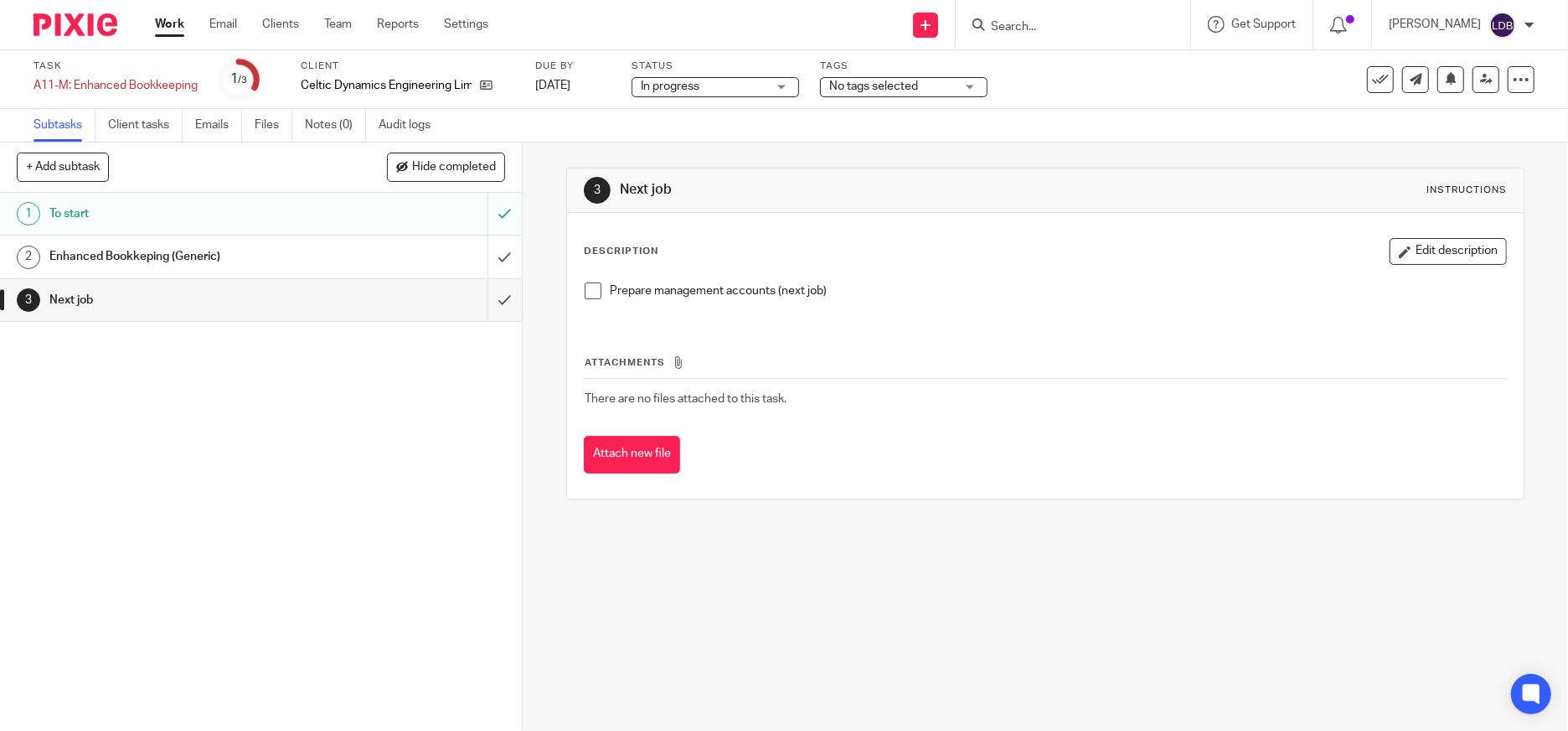
click at [402, 219] on div "To start" at bounding box center [260, 213] width 421 height 25
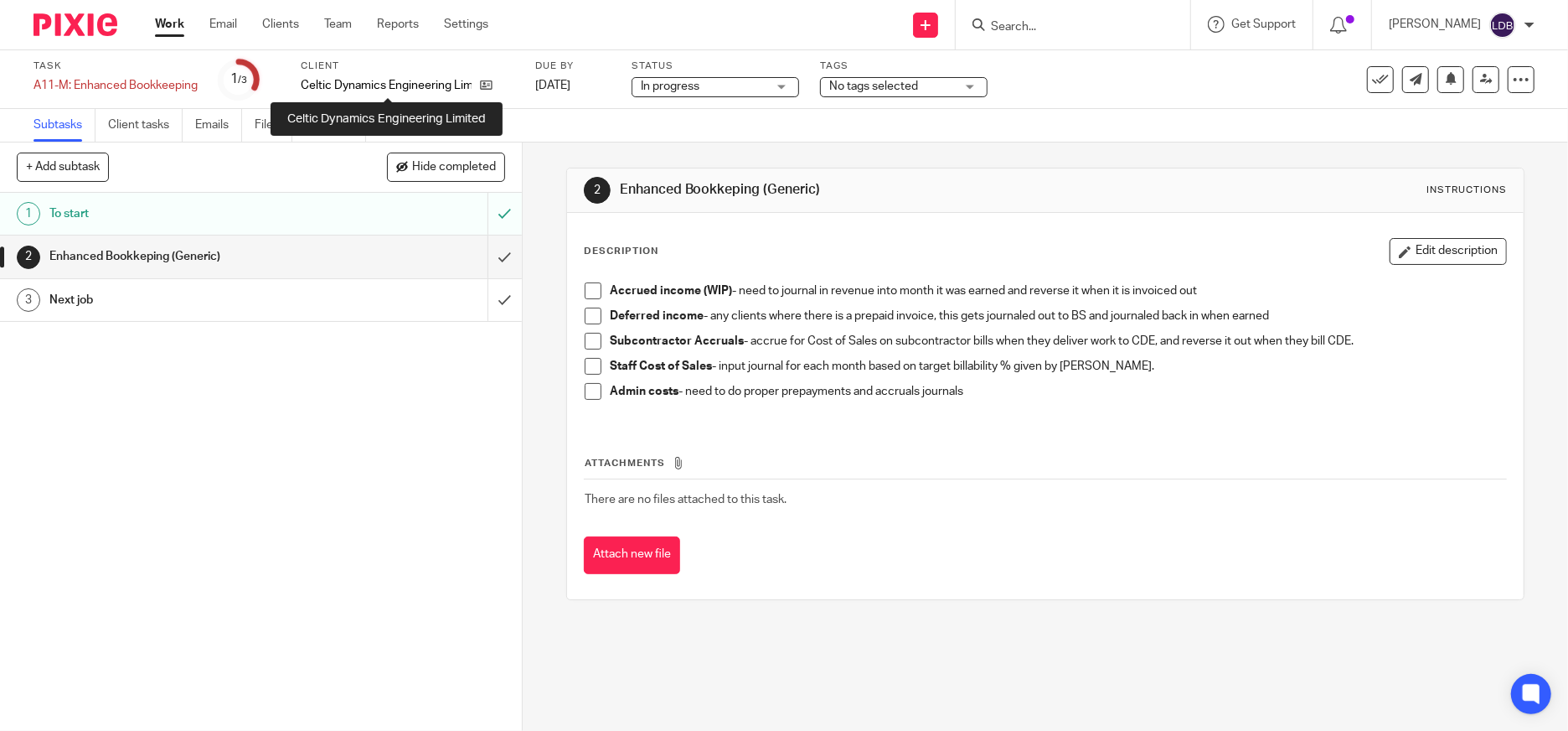
click at [362, 81] on p "Celtic Dynamics Engineering Limited" at bounding box center [386, 85] width 171 height 17
click at [270, 20] on link "Clients" at bounding box center [280, 24] width 36 height 17
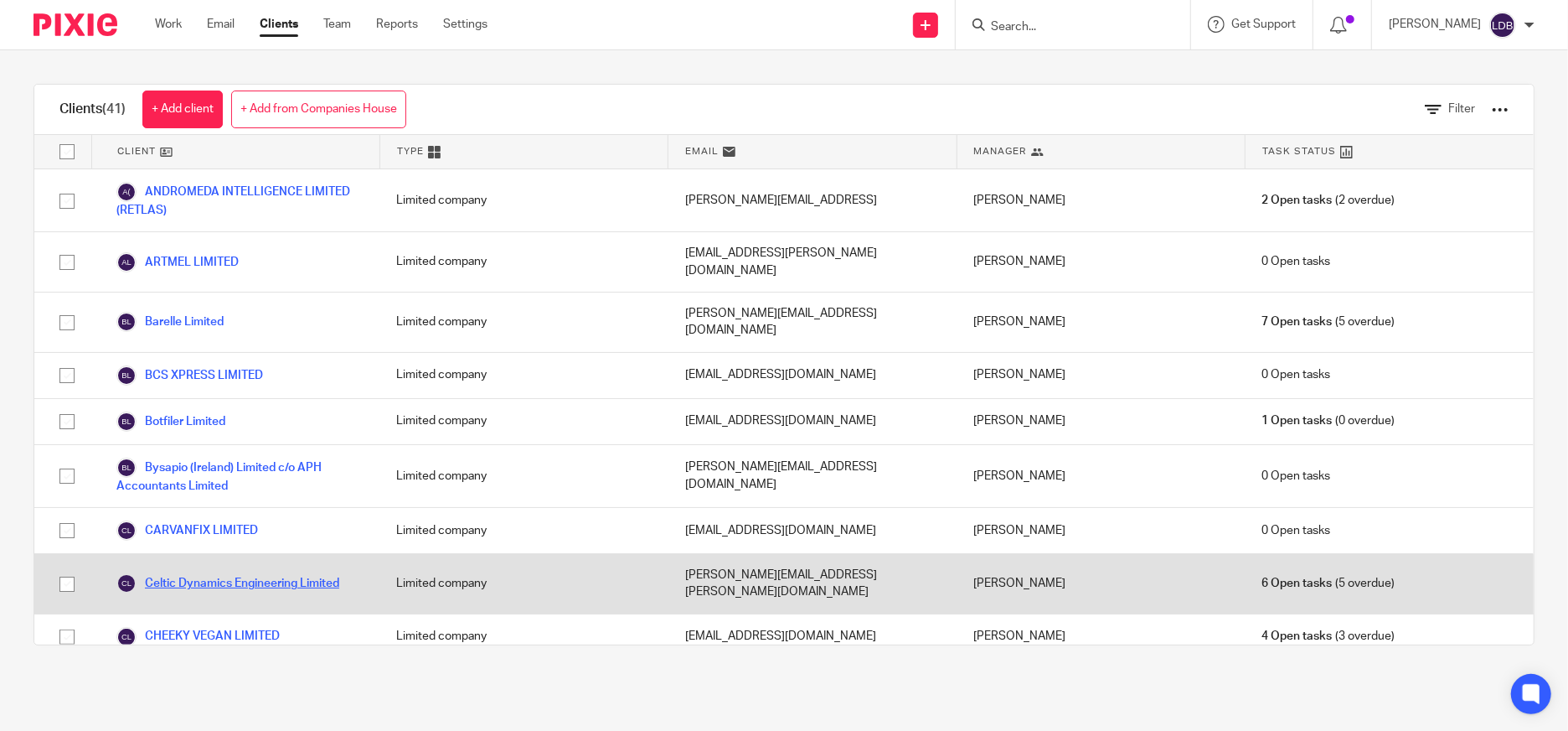
click at [254, 574] on link "Celtic Dynamics Engineering Limited" at bounding box center [228, 583] width 223 height 20
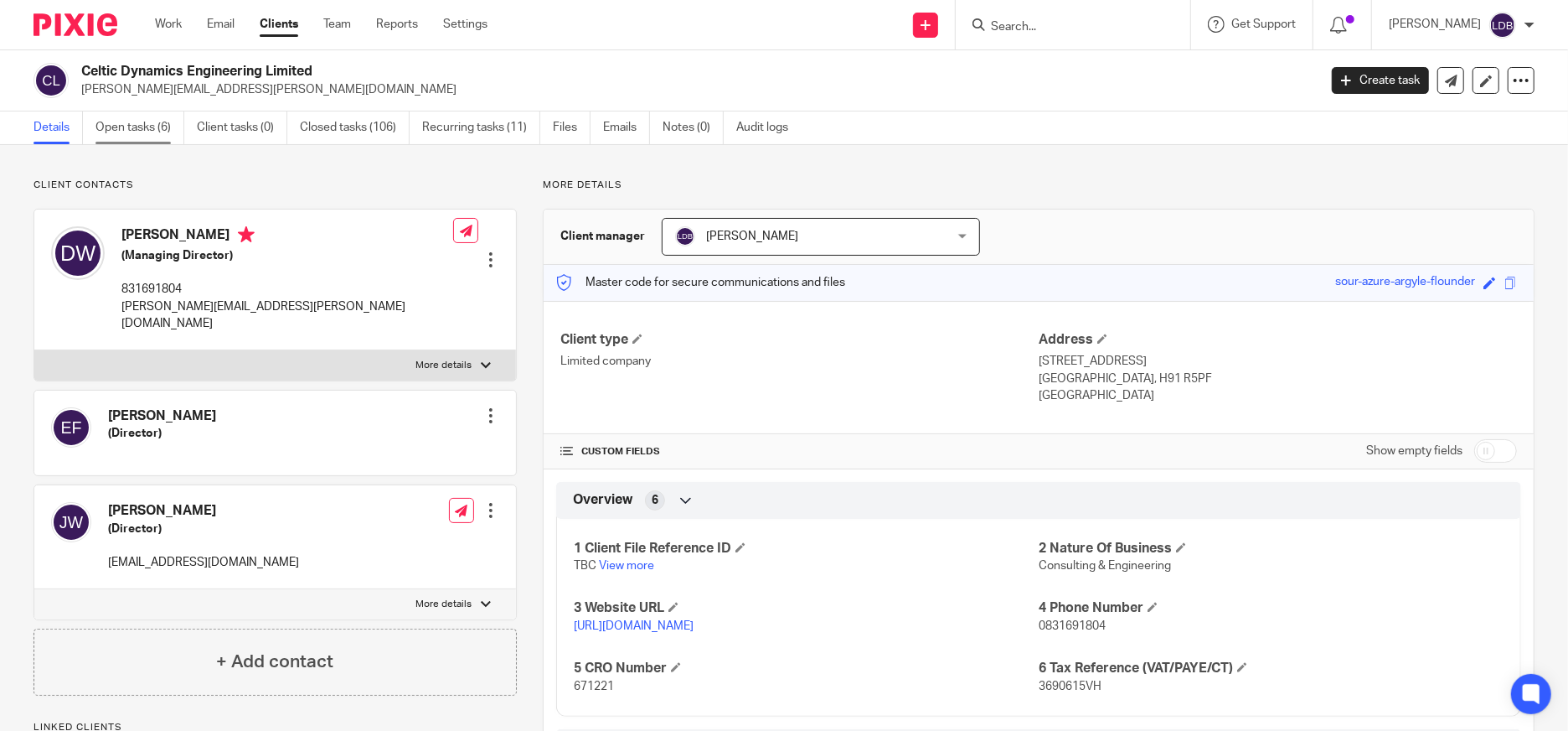
click at [152, 127] on link "Open tasks (6)" at bounding box center [140, 127] width 89 height 33
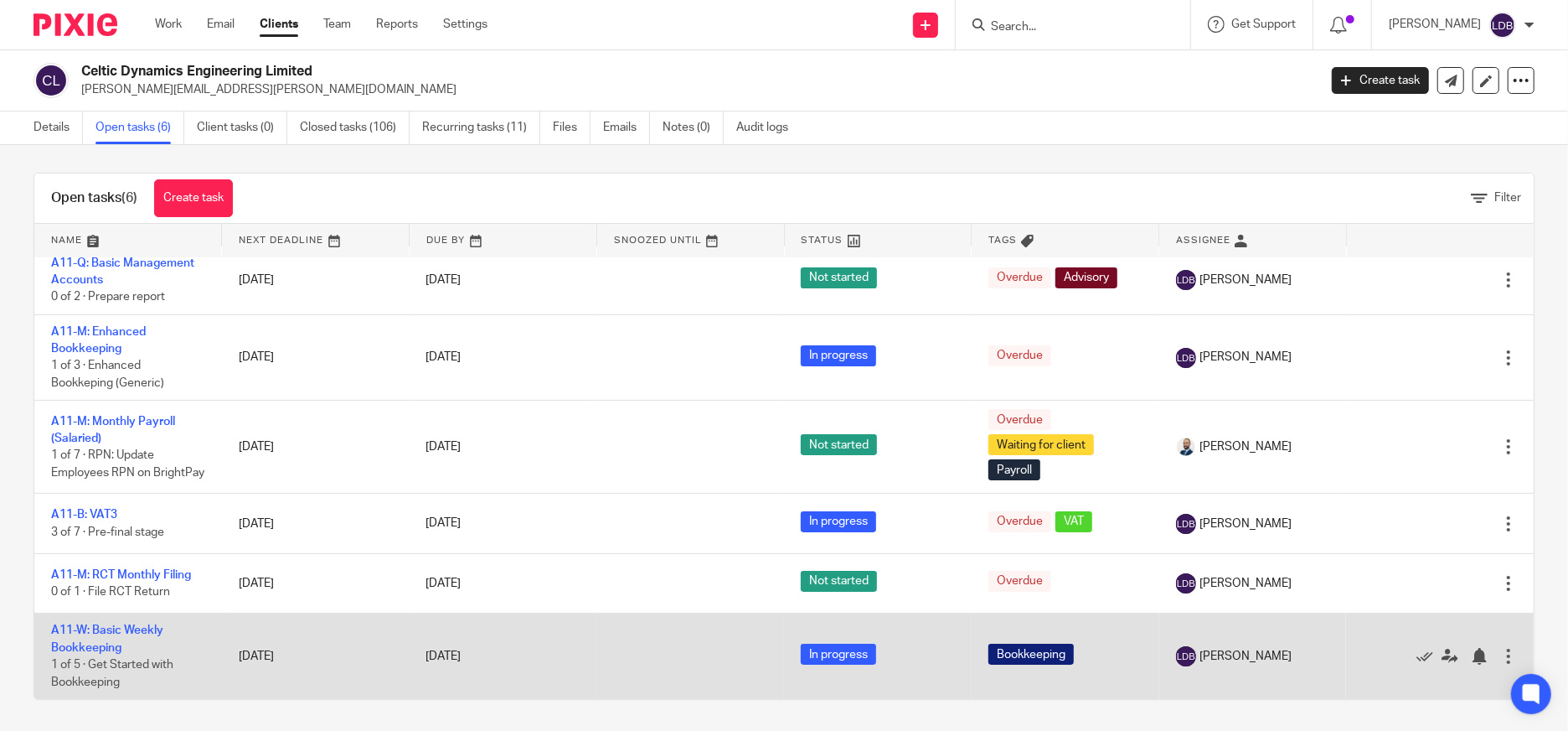
scroll to position [7, 0]
click at [151, 631] on link "A11-W: Basic Weekly Bookkeeping" at bounding box center [107, 638] width 112 height 28
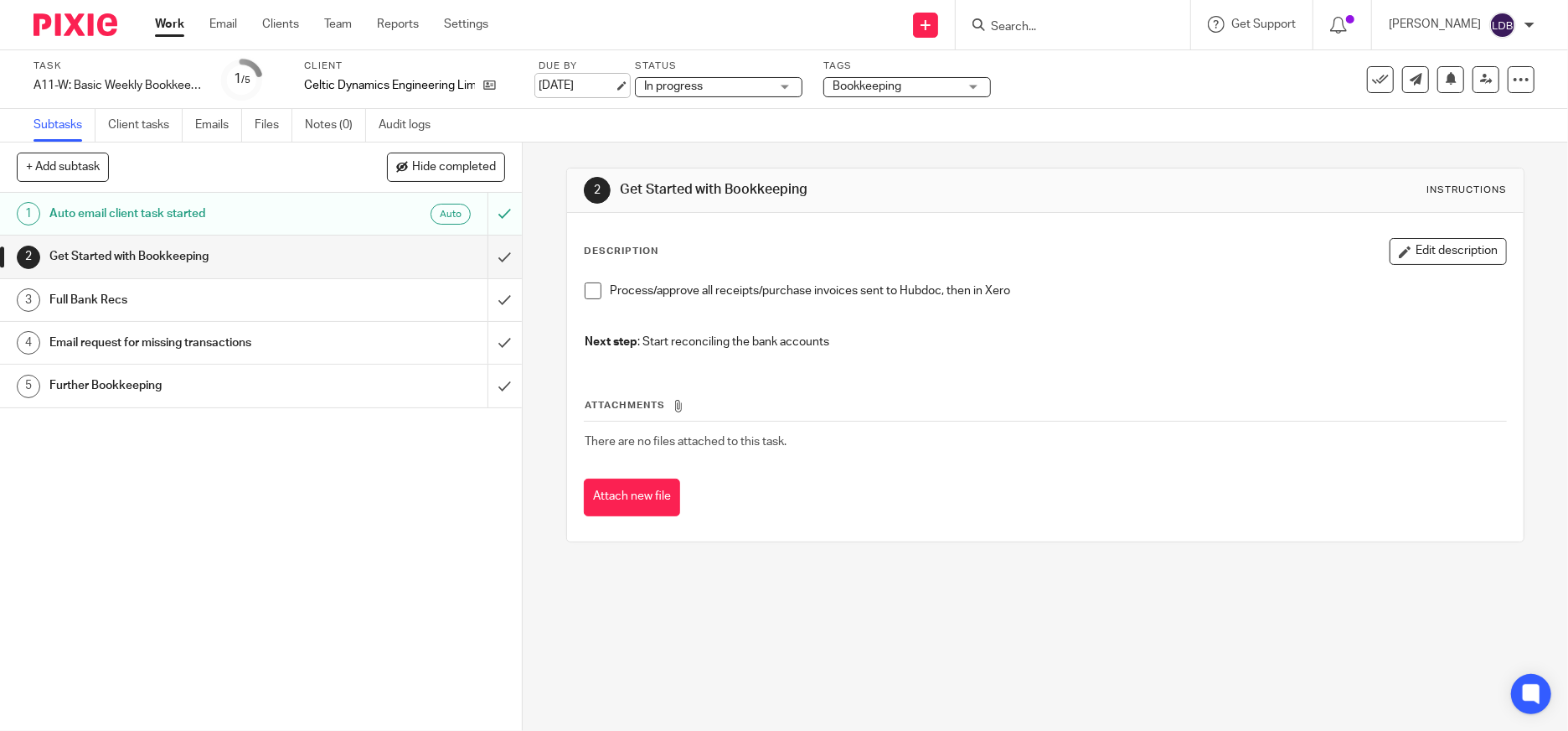
click at [608, 78] on link "[DATE]" at bounding box center [576, 86] width 76 height 18
click at [277, 23] on link "Clients" at bounding box center [280, 24] width 36 height 17
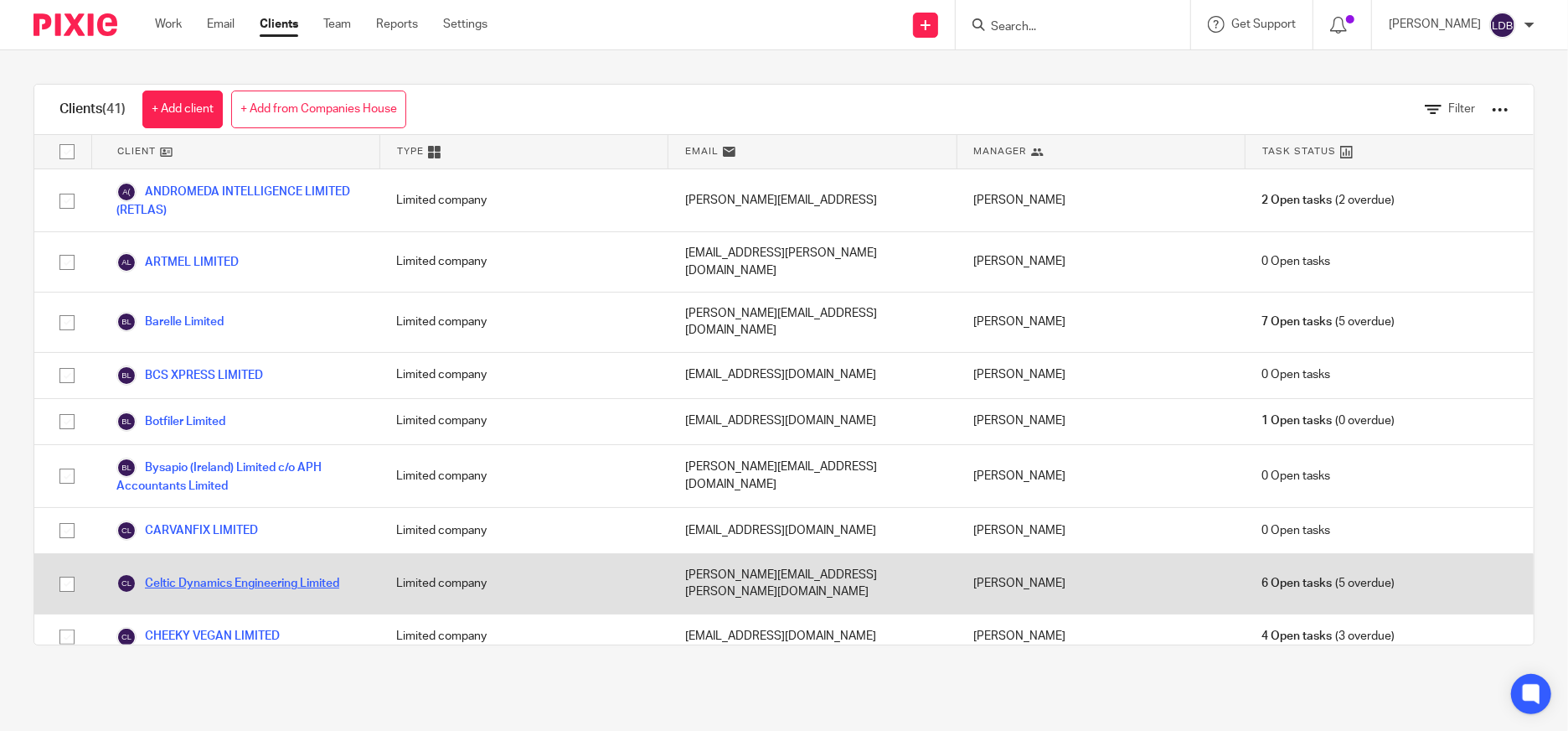
click at [219, 574] on link "Celtic Dynamics Engineering Limited" at bounding box center [228, 583] width 223 height 20
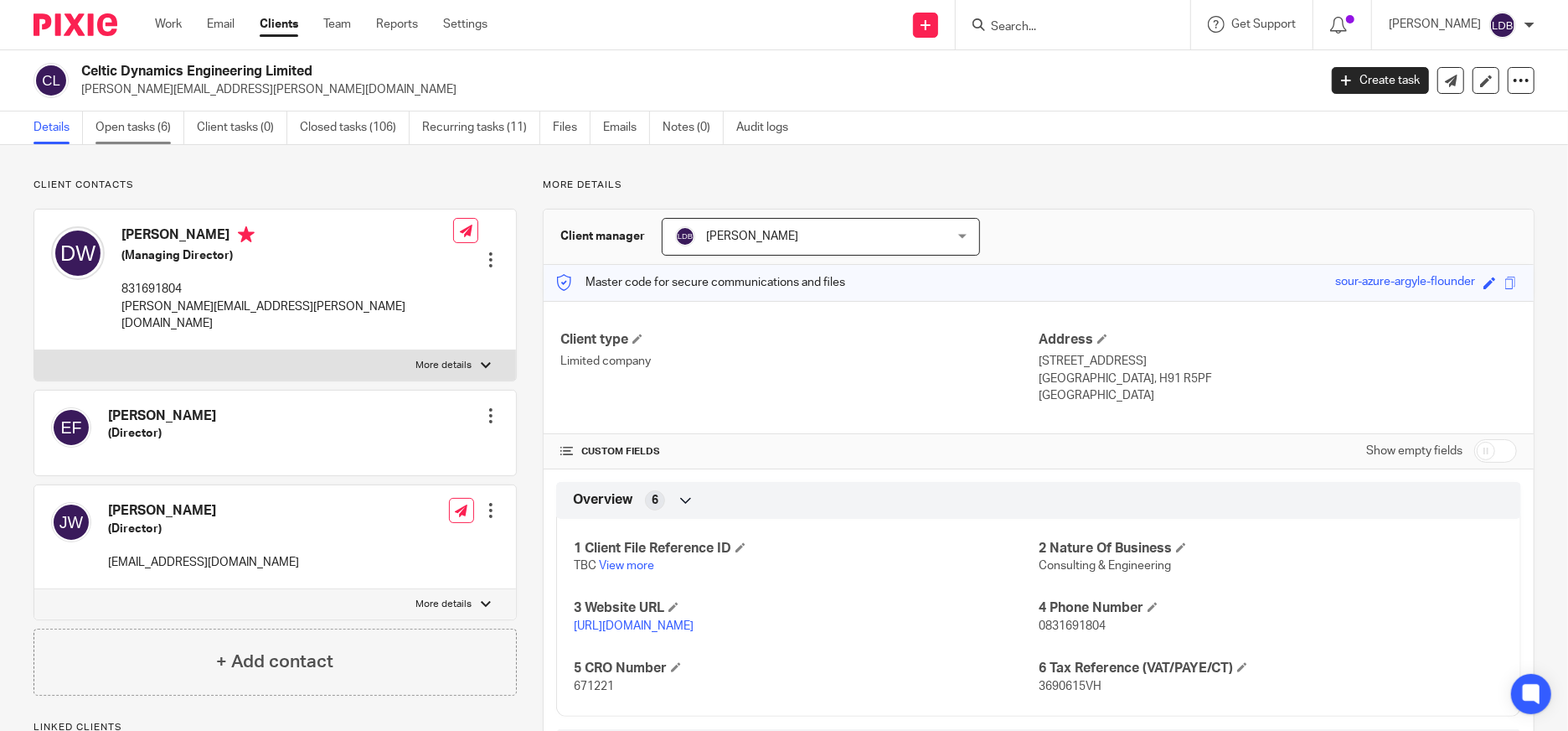
click at [149, 129] on link "Open tasks (6)" at bounding box center [140, 127] width 89 height 33
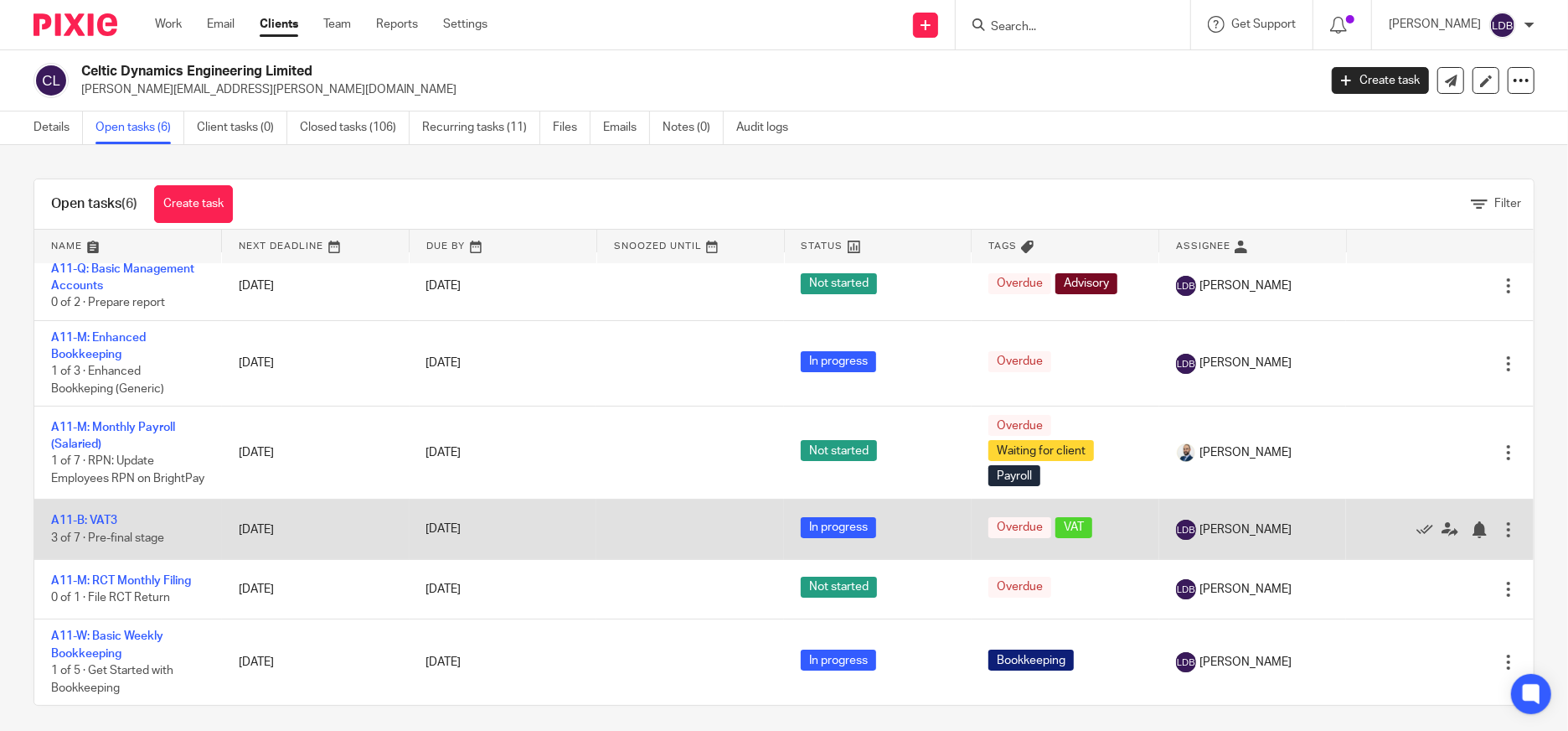
scroll to position [21, 0]
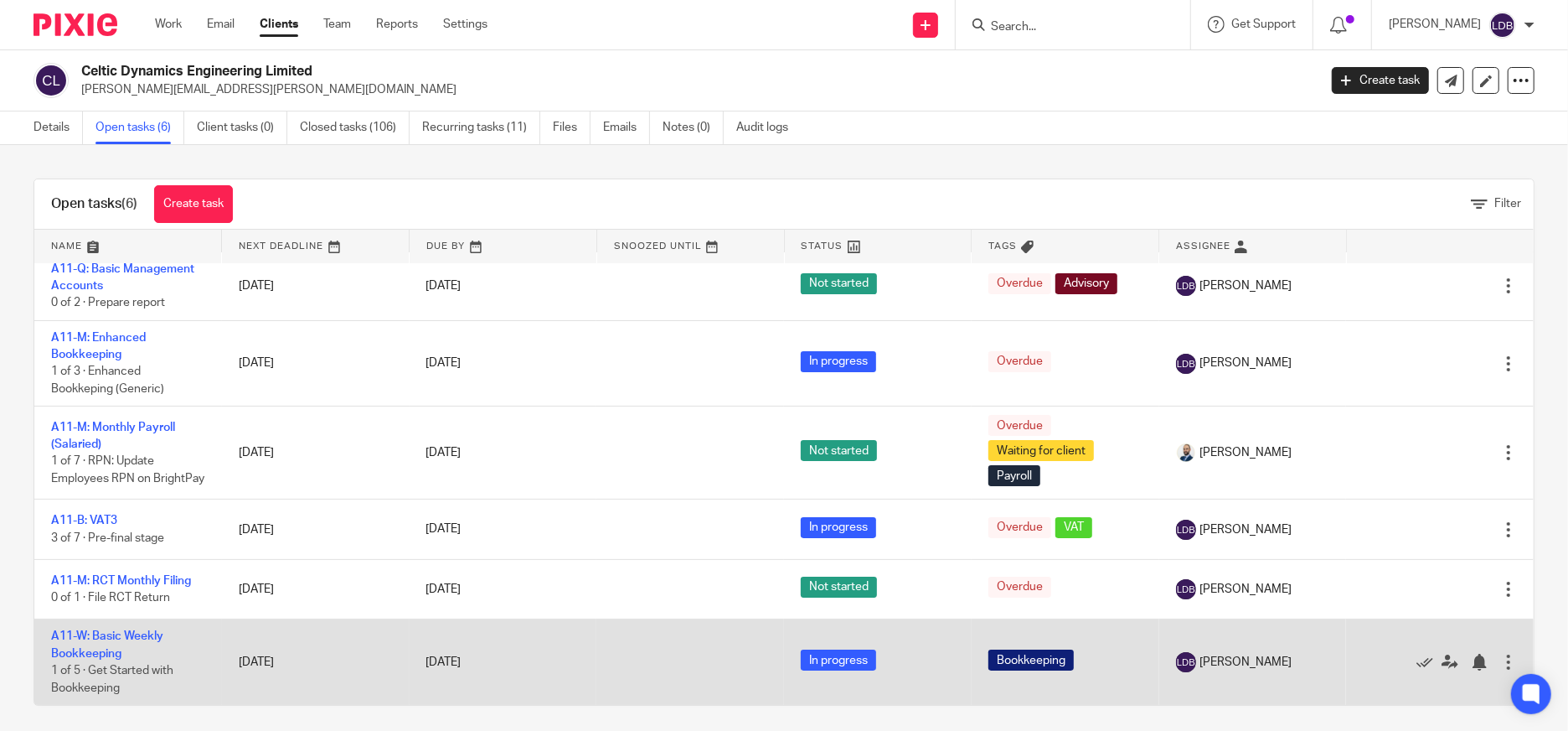
click at [157, 646] on td "A11-W: Basic Weekly Bookkeeping 1 of 5 · Get Started with Bookkeeping" at bounding box center [128, 662] width 188 height 85
click at [148, 637] on link "A11-W: Basic Weekly Bookkeeping" at bounding box center [107, 645] width 112 height 28
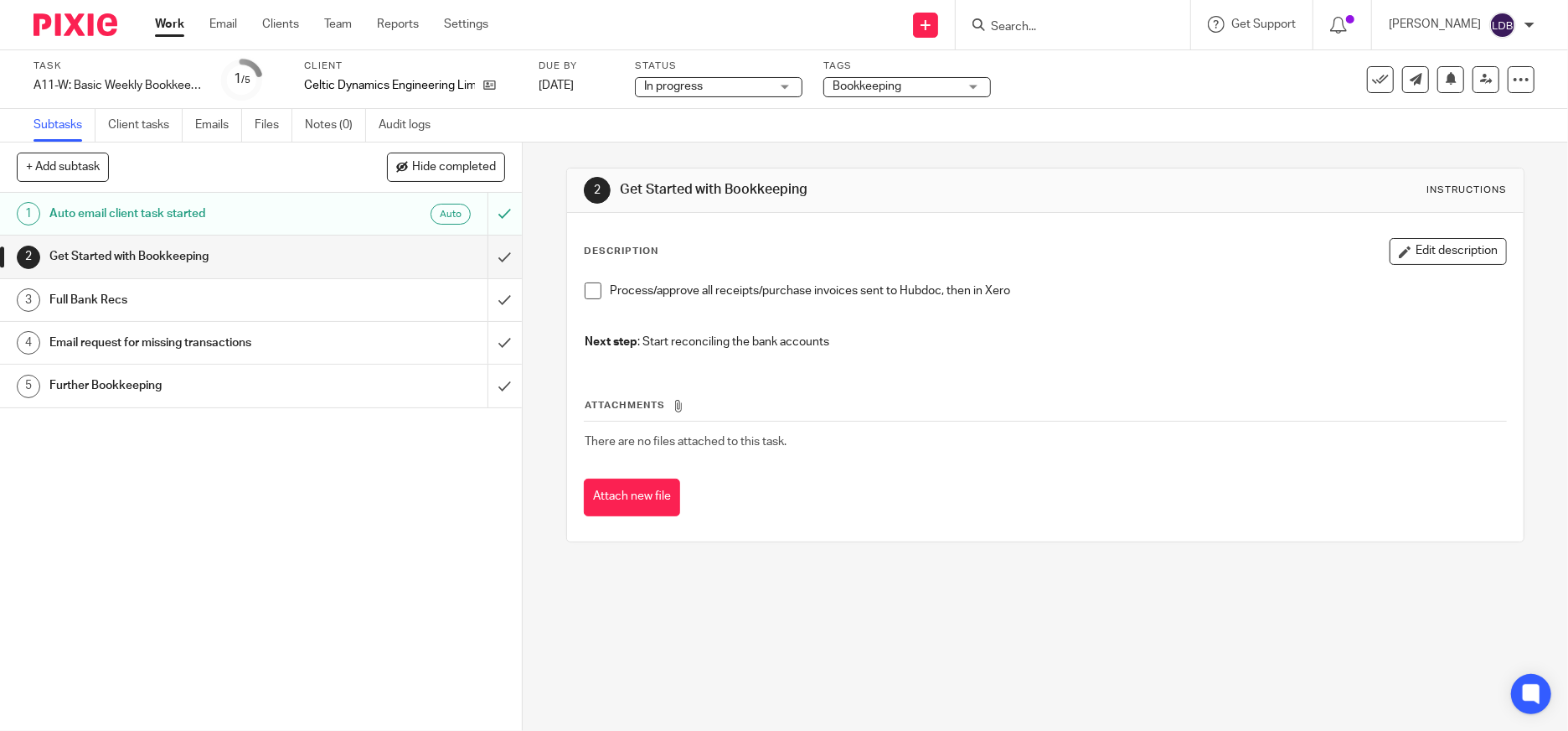
click at [325, 265] on div "Get Started with Bookkeeping" at bounding box center [260, 256] width 421 height 25
click at [287, 217] on h1 "Auto email client task started" at bounding box center [190, 213] width 282 height 25
